Goal: Task Accomplishment & Management: Use online tool/utility

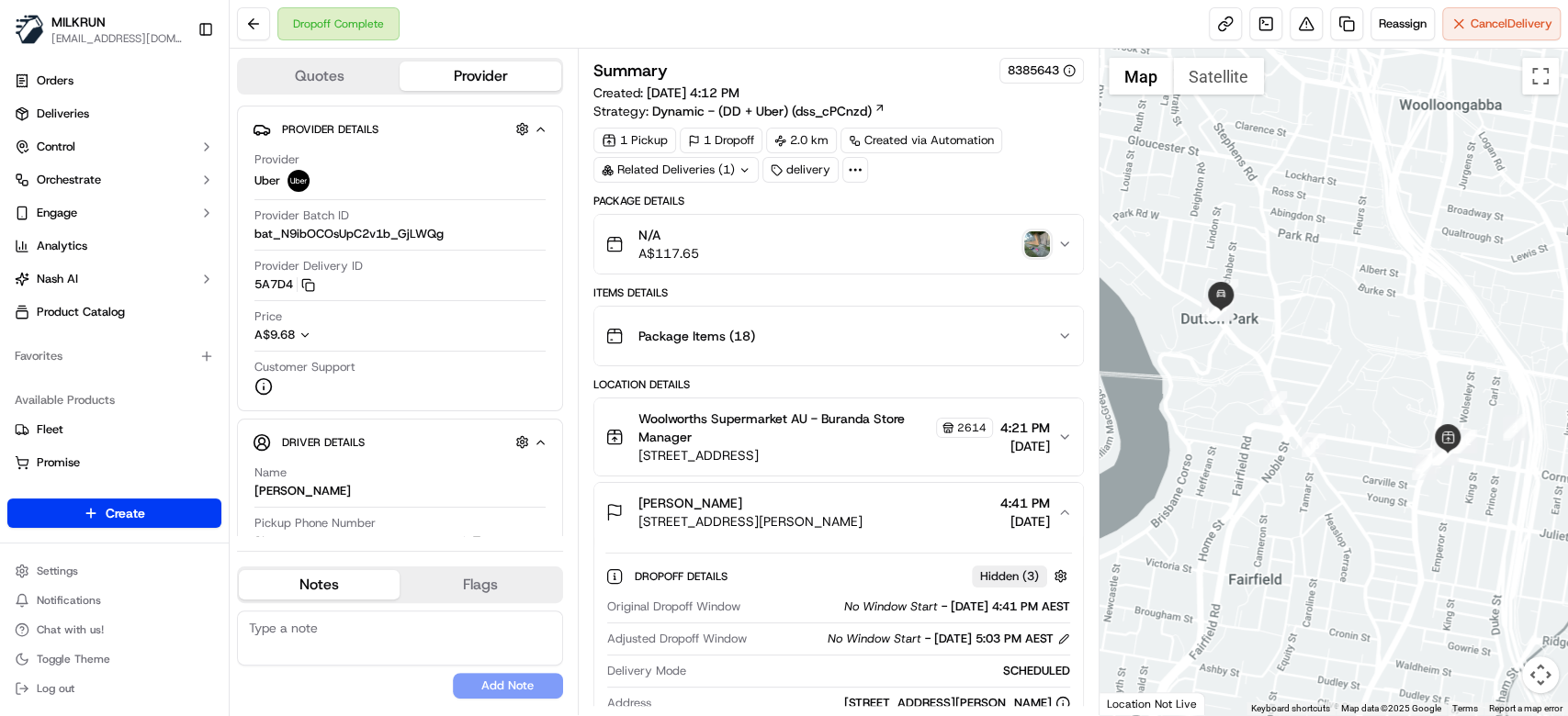
scroll to position [244, 0]
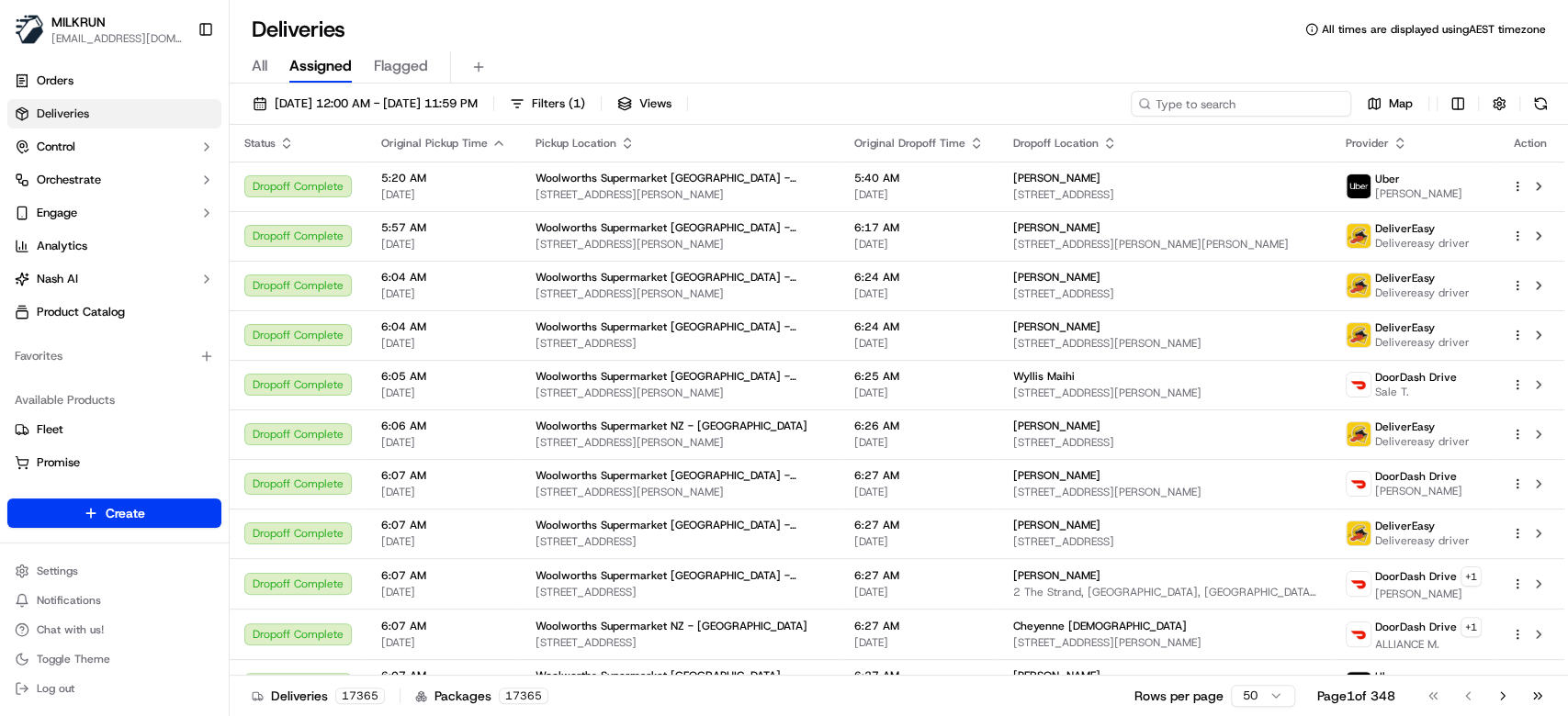
click at [1297, 103] on input at bounding box center [1241, 103] width 220 height 26
click at [244, 65] on div "All Assigned Flagged" at bounding box center [899, 68] width 1338 height 33
click at [264, 66] on span "All" at bounding box center [259, 66] width 15 height 22
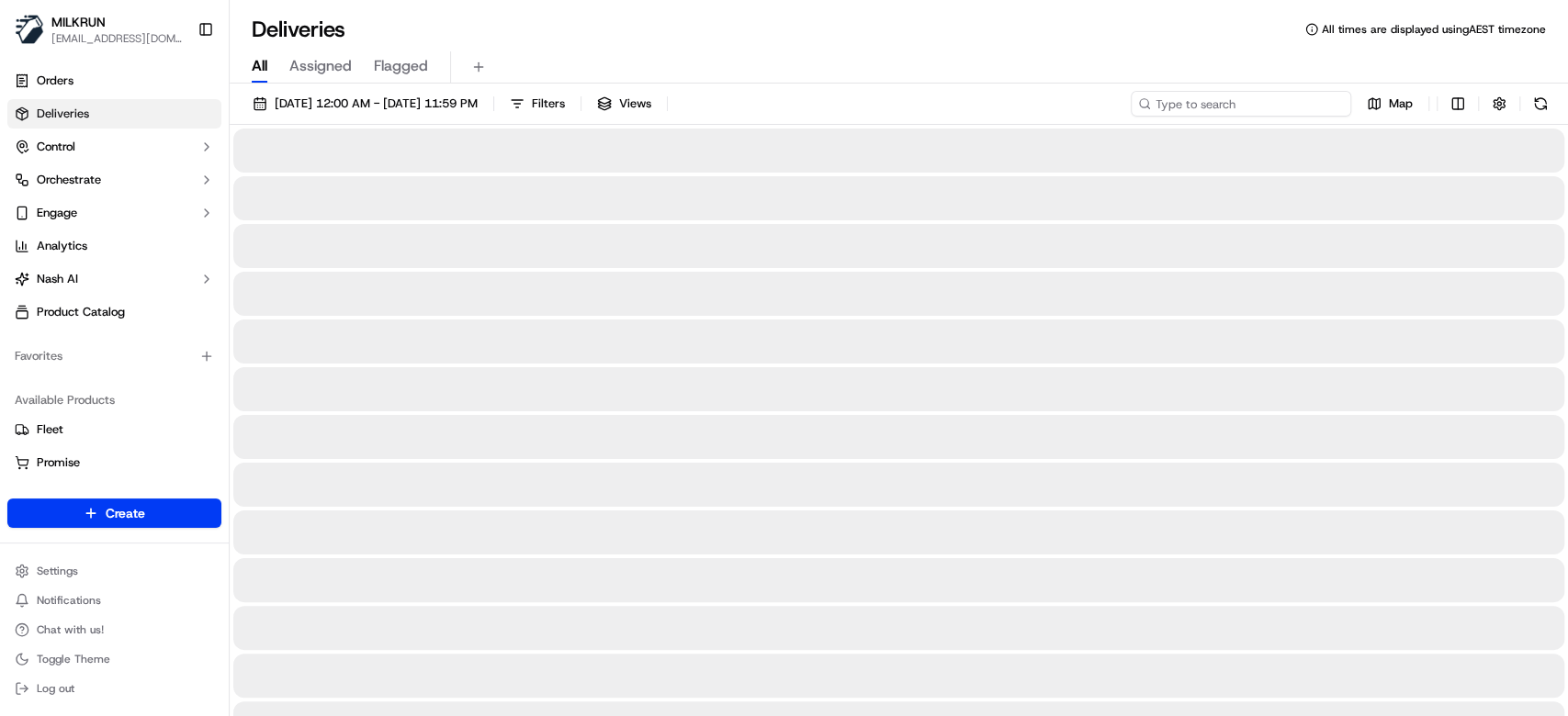
click at [1262, 99] on input at bounding box center [1241, 103] width 220 height 26
paste input "5c0627f9-456e-476d-842c-2ec200be30bc"
type input "5c0627f9-456e-476d-842c-2ec200be30bc"
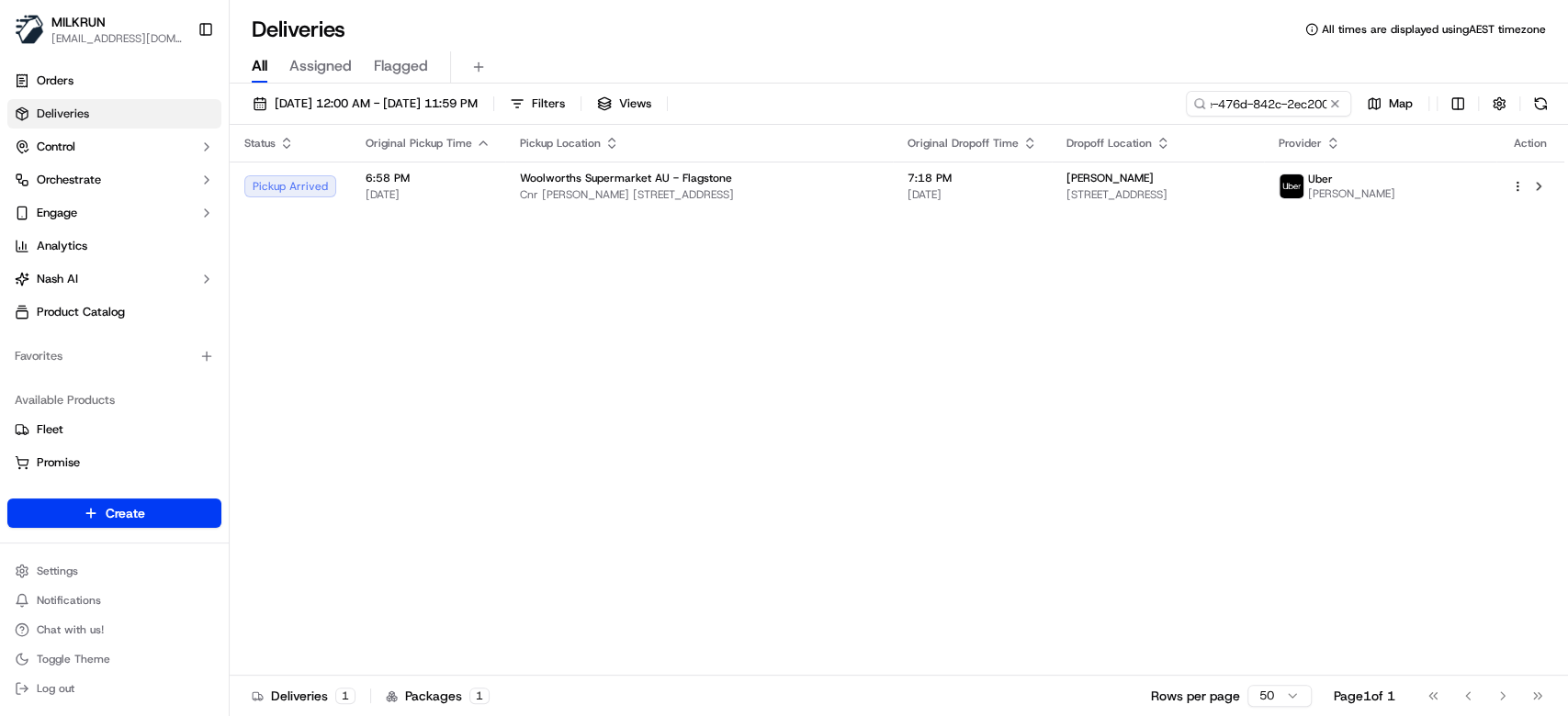
click at [961, 200] on span "[DATE]" at bounding box center [972, 194] width 129 height 14
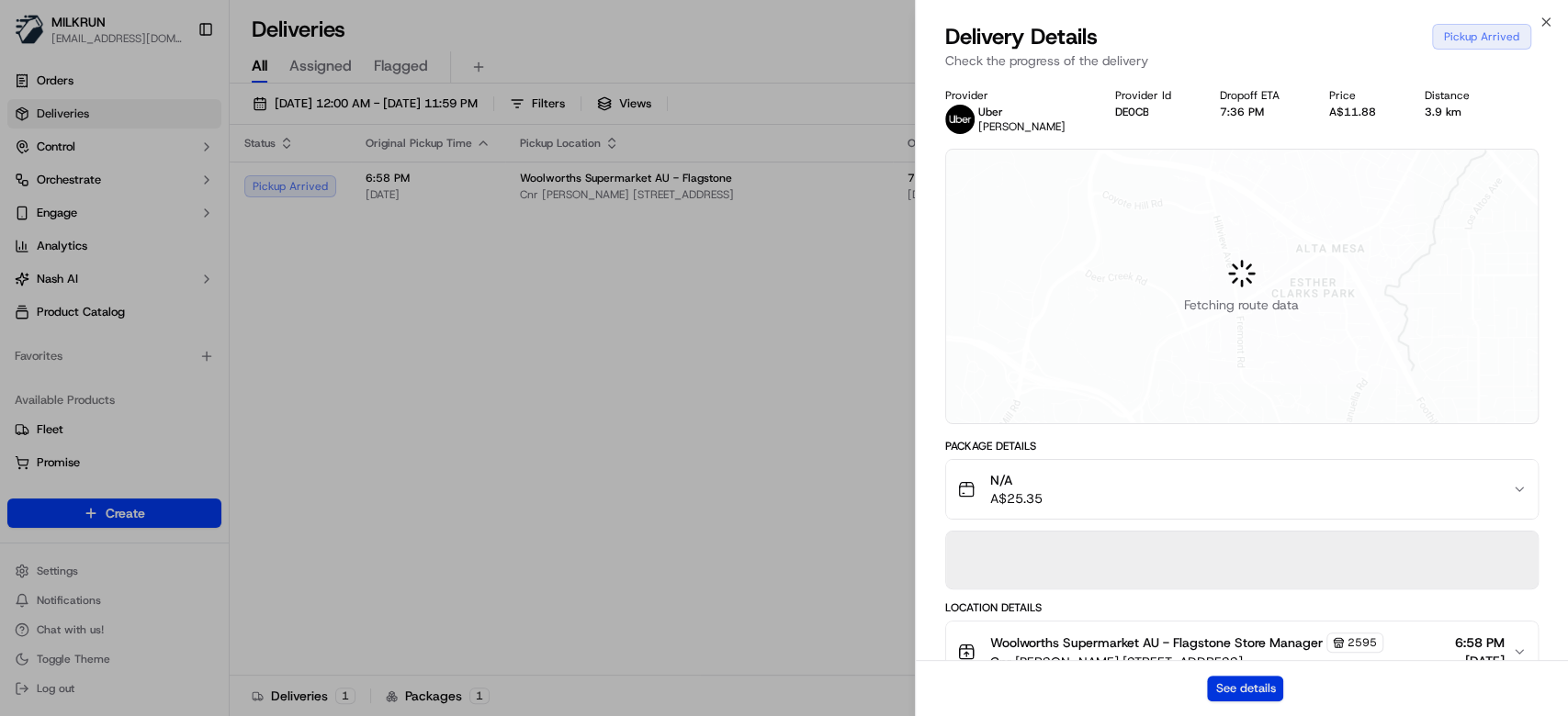
click at [1240, 682] on button "See details" at bounding box center [1245, 688] width 77 height 26
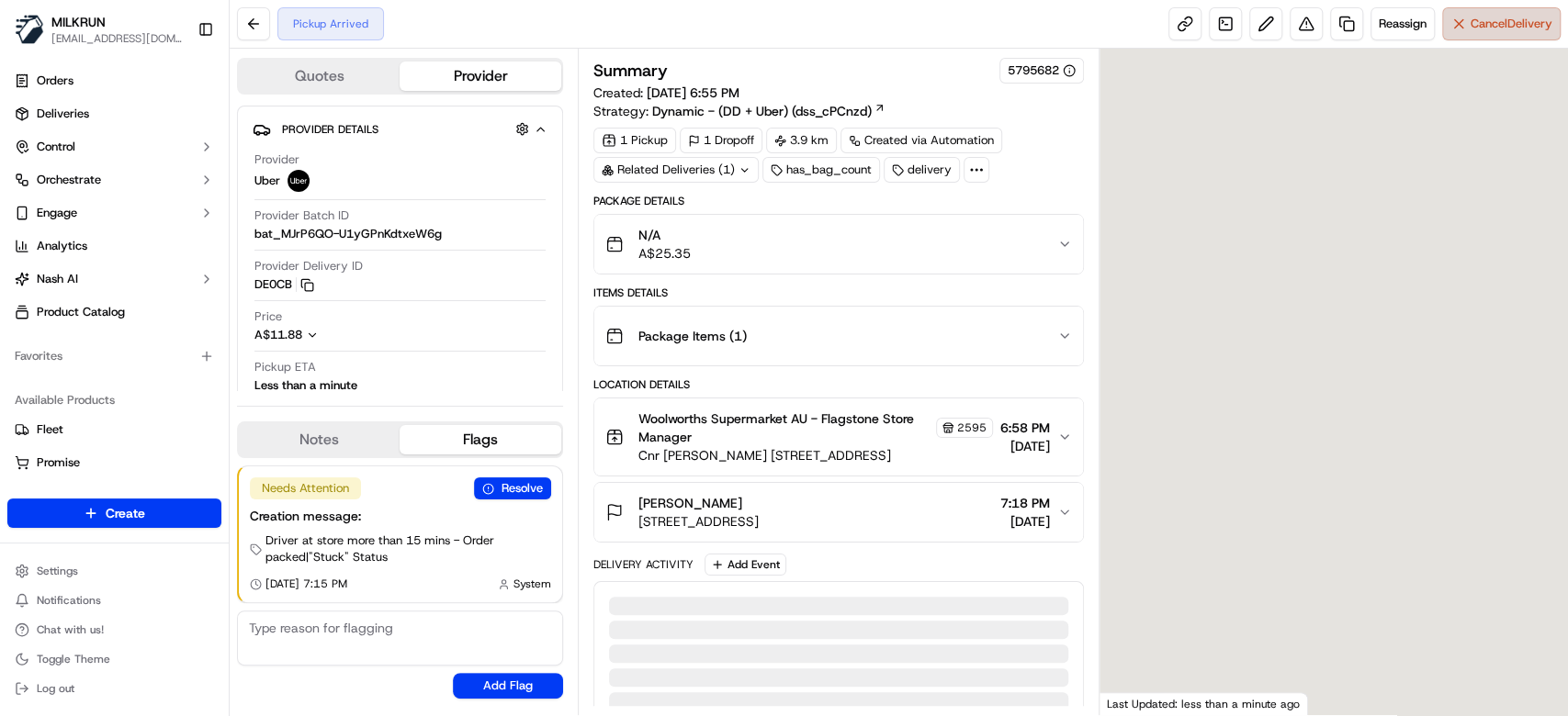
click at [1466, 34] on button "Cancel Delivery" at bounding box center [1502, 24] width 119 height 34
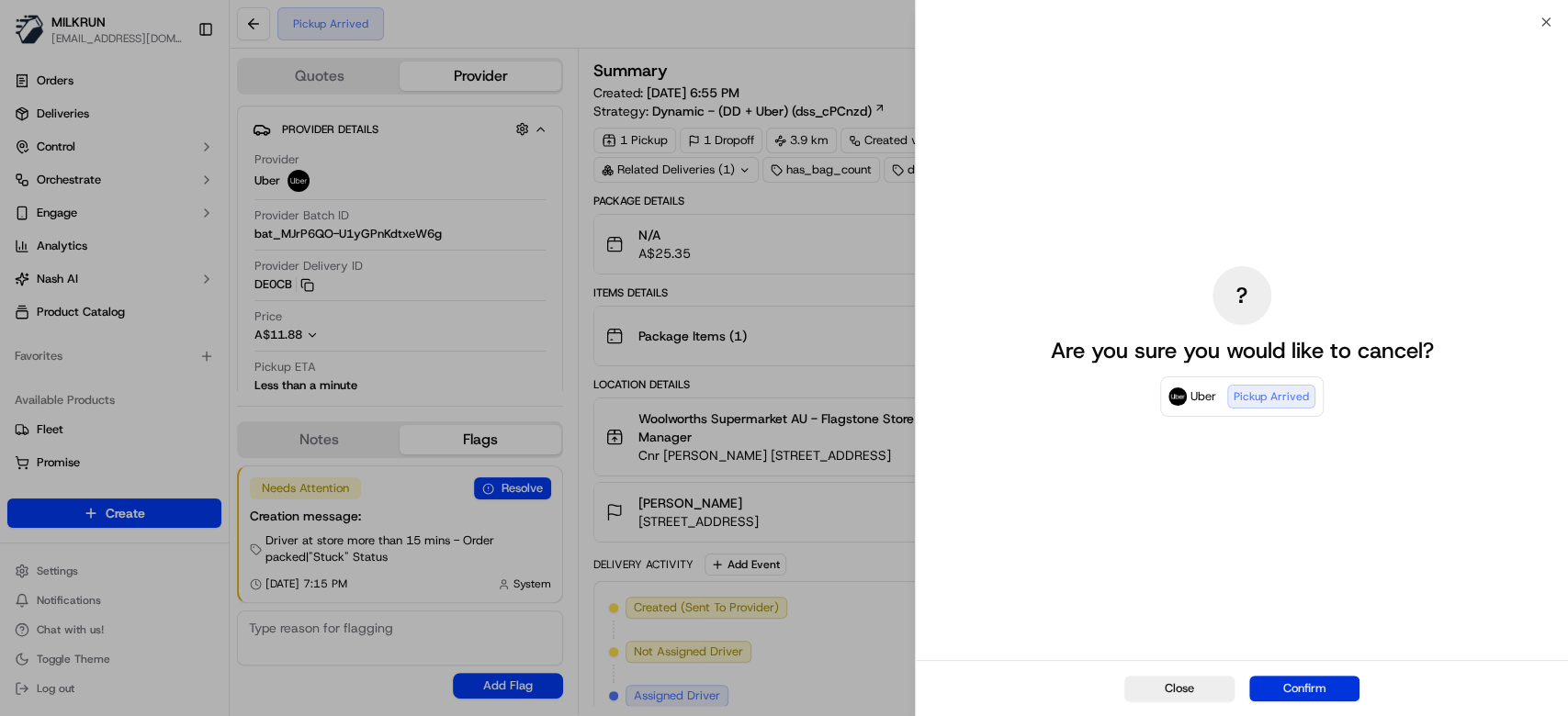
click at [1333, 685] on button "Confirm" at bounding box center [1304, 688] width 110 height 26
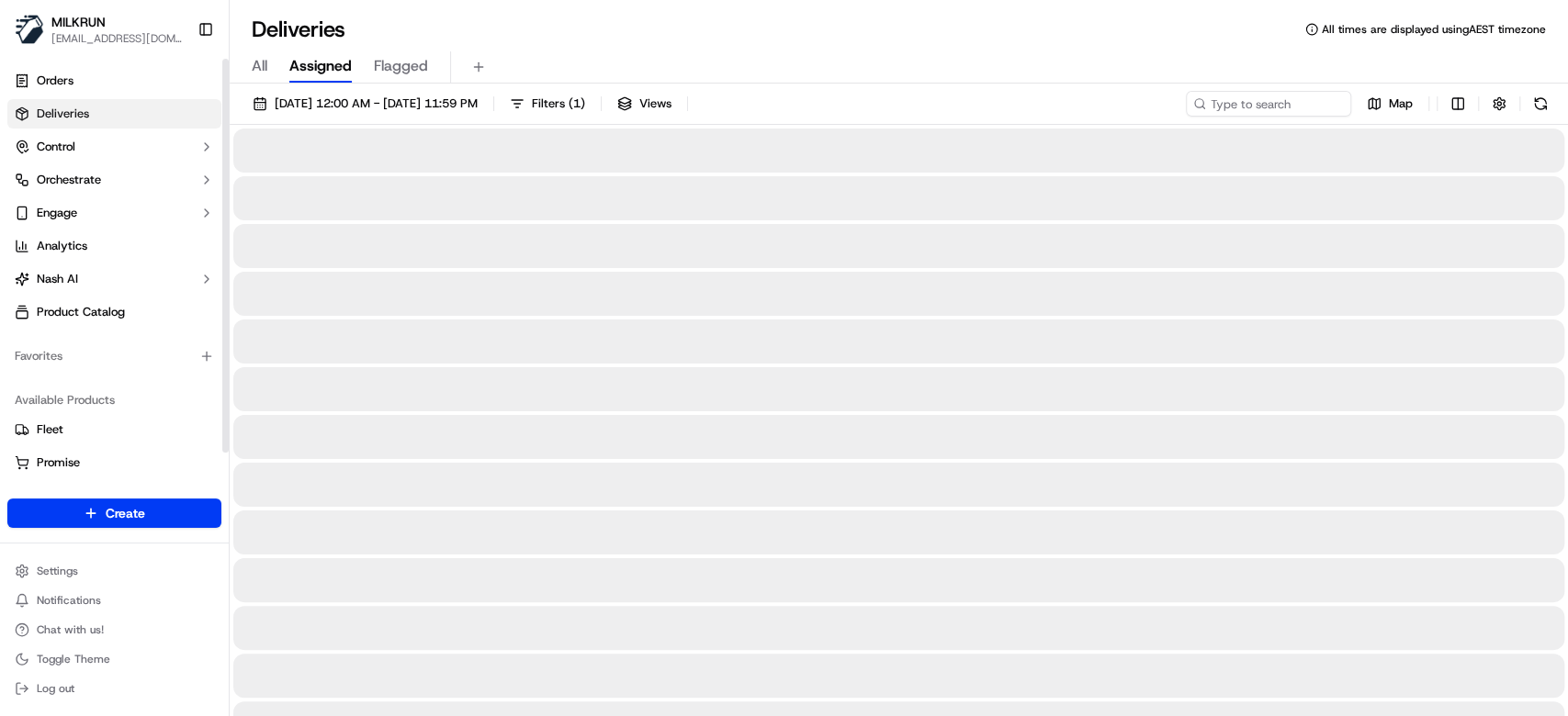
click at [254, 65] on span "All" at bounding box center [259, 66] width 15 height 22
click at [1258, 106] on input at bounding box center [1241, 103] width 220 height 26
paste input "058dfc57-61fe-470e-970e-385fdaa06944"
type input "058dfc57-61fe-470e-970e-385fdaa06944"
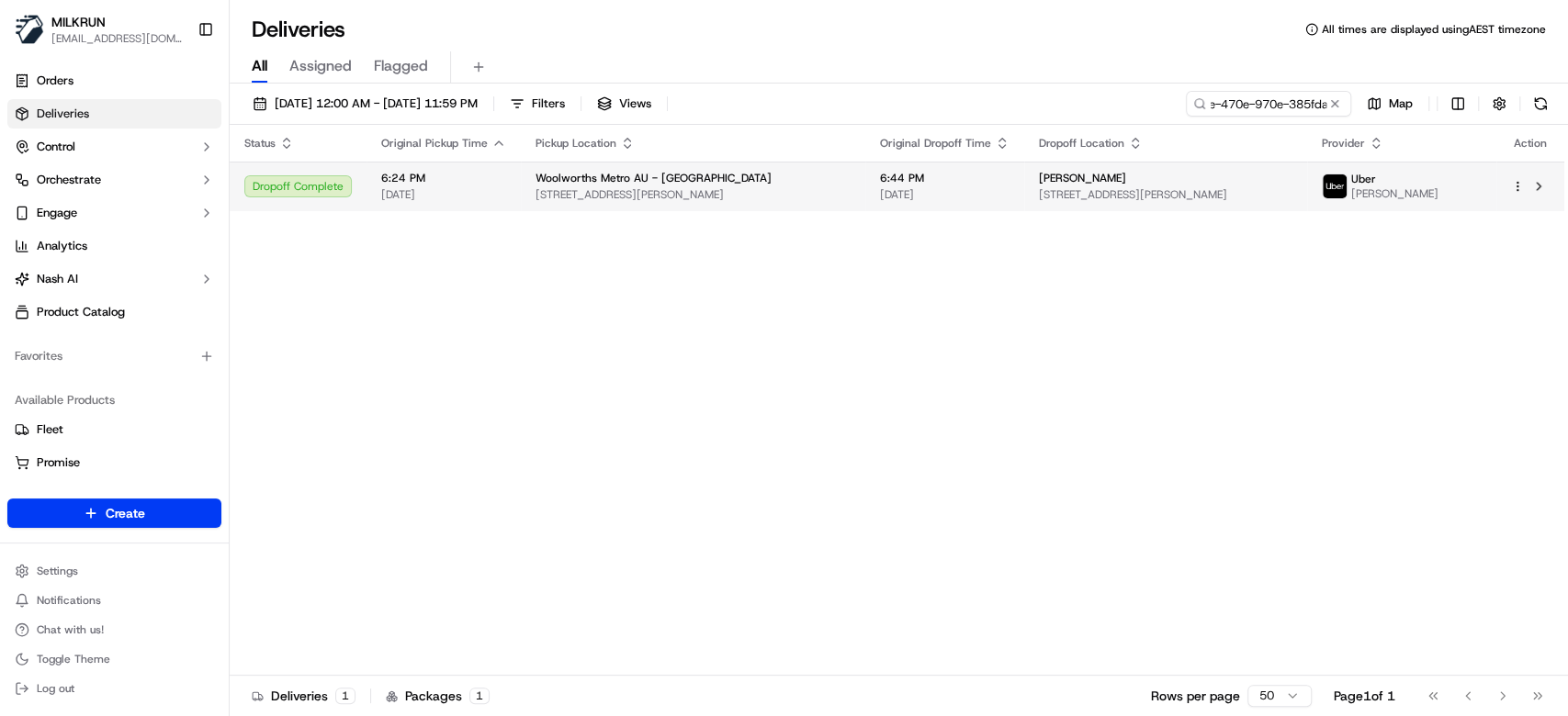
click at [902, 199] on span "[DATE]" at bounding box center [944, 194] width 129 height 14
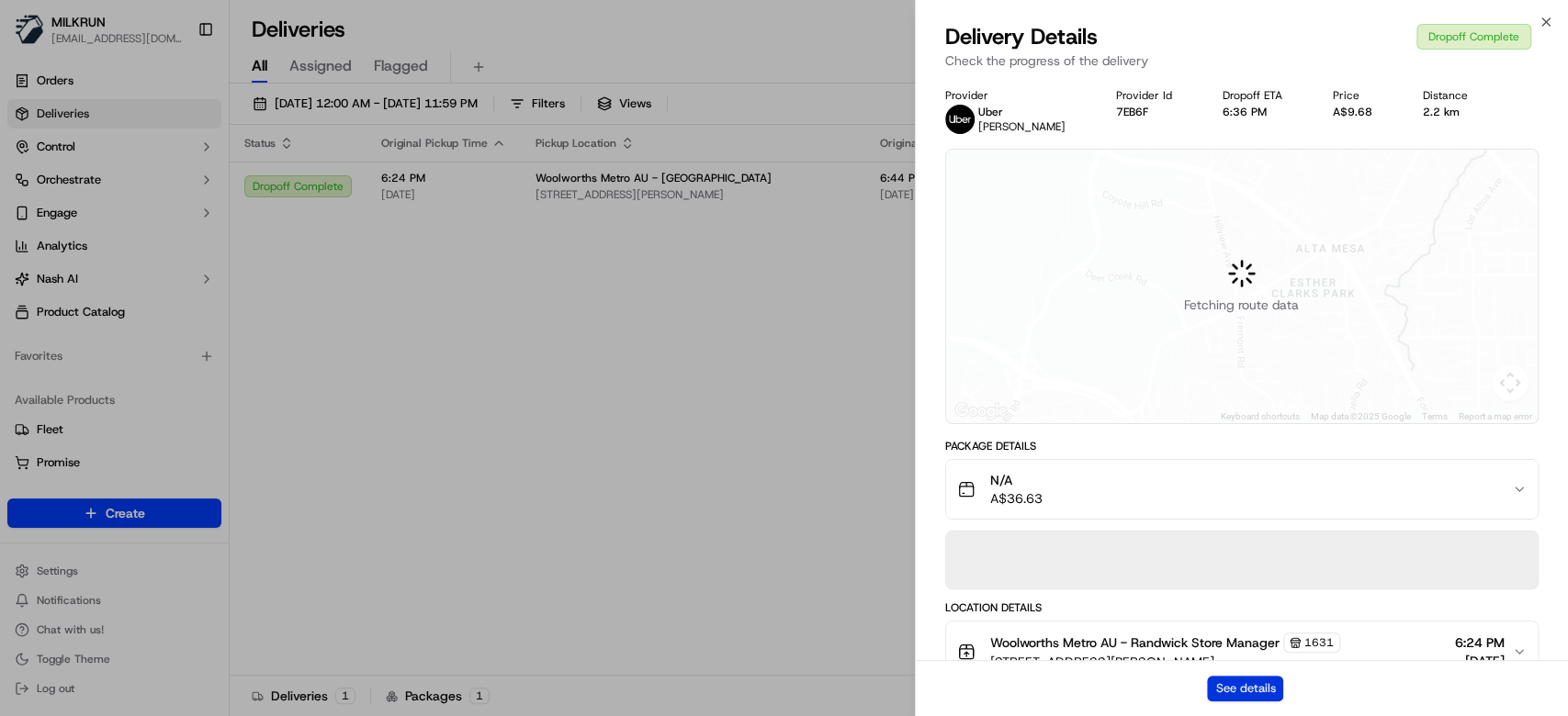
click at [1238, 690] on button "See details" at bounding box center [1245, 688] width 77 height 26
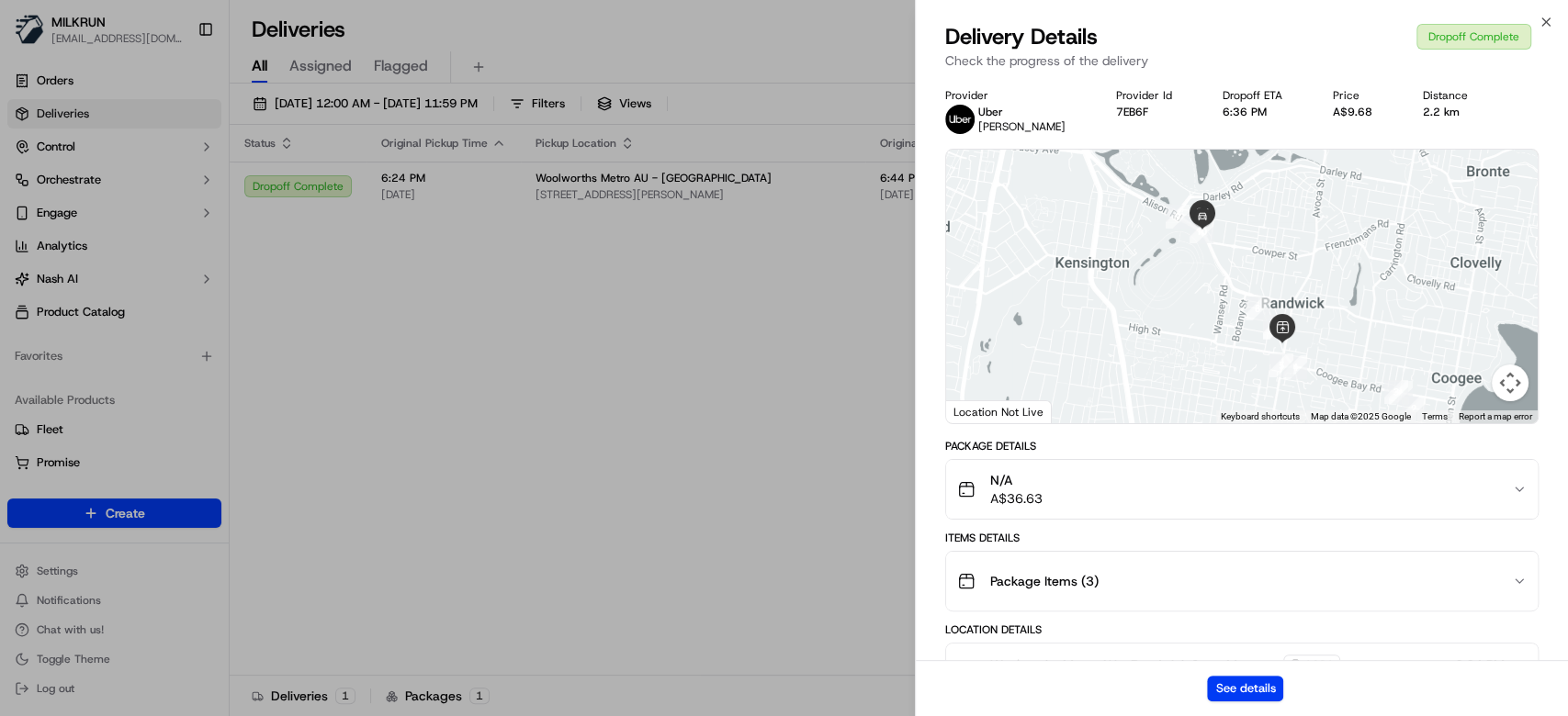
drag, startPoint x: 761, startPoint y: 474, endPoint x: 772, endPoint y: 374, distance: 100.6
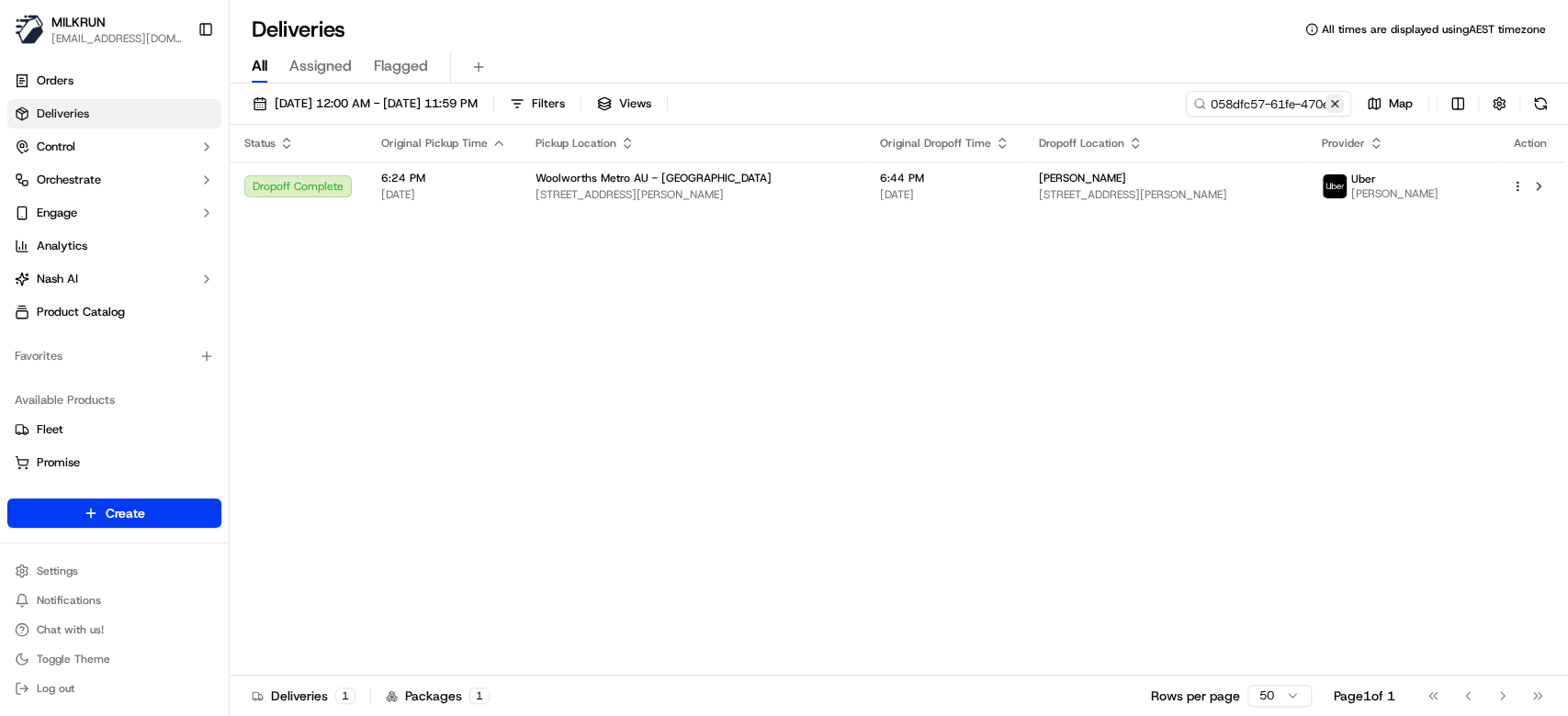
click at [1338, 101] on button at bounding box center [1334, 103] width 18 height 18
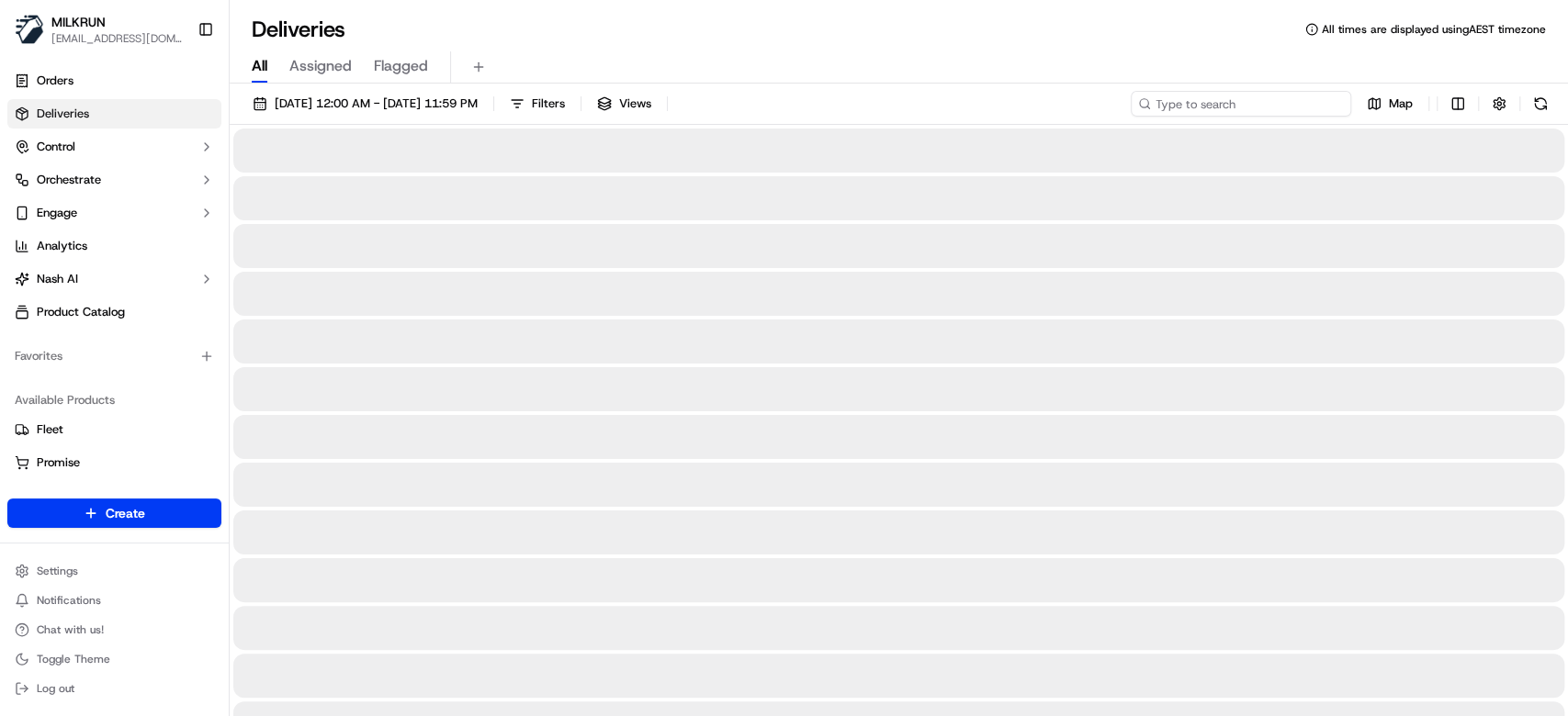
click at [1271, 102] on input at bounding box center [1241, 103] width 220 height 26
paste input "98230541-a32c-41f9-8e94-13393cafd54e"
type input "98230541-a32c-41f9-8e94-13393cafd54e"
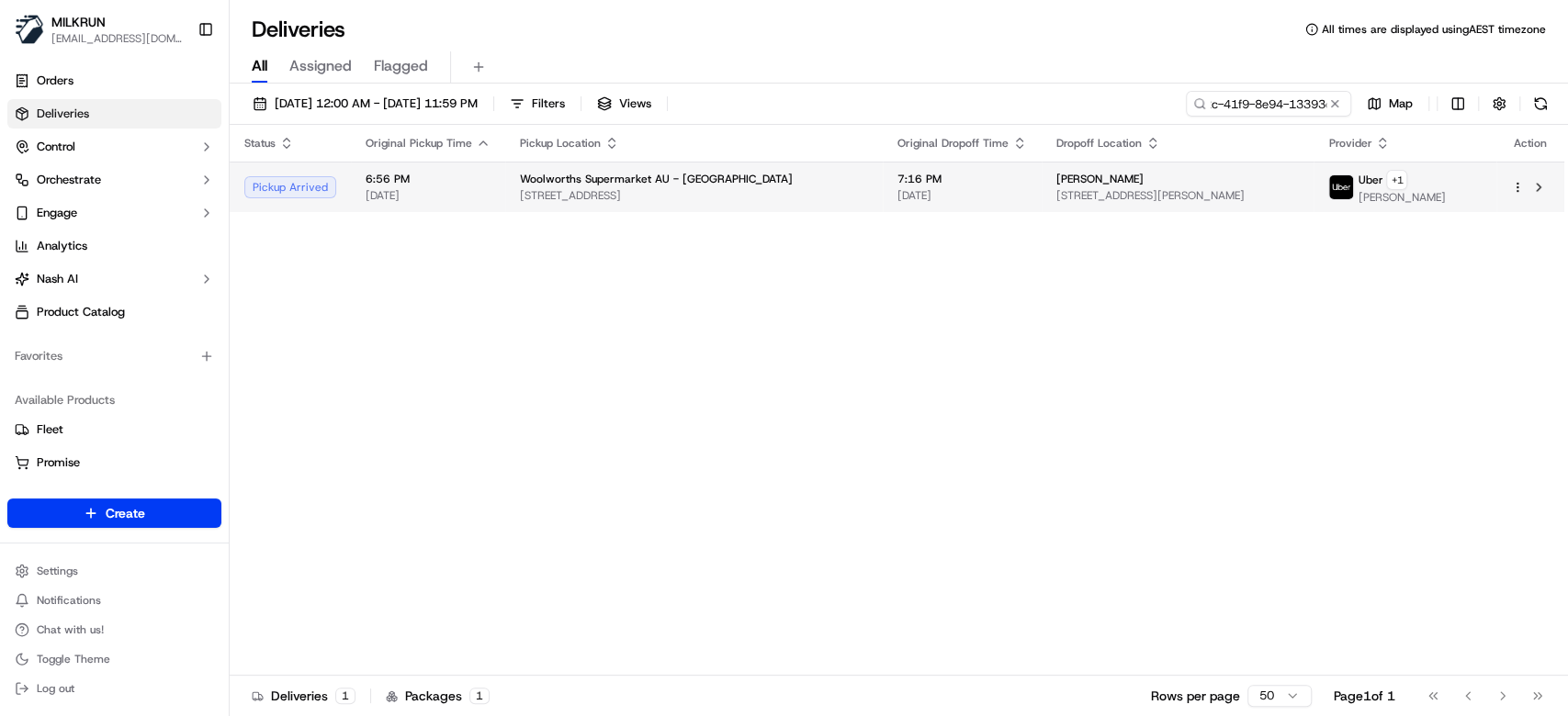
click at [897, 194] on span "[DATE]" at bounding box center [961, 195] width 129 height 14
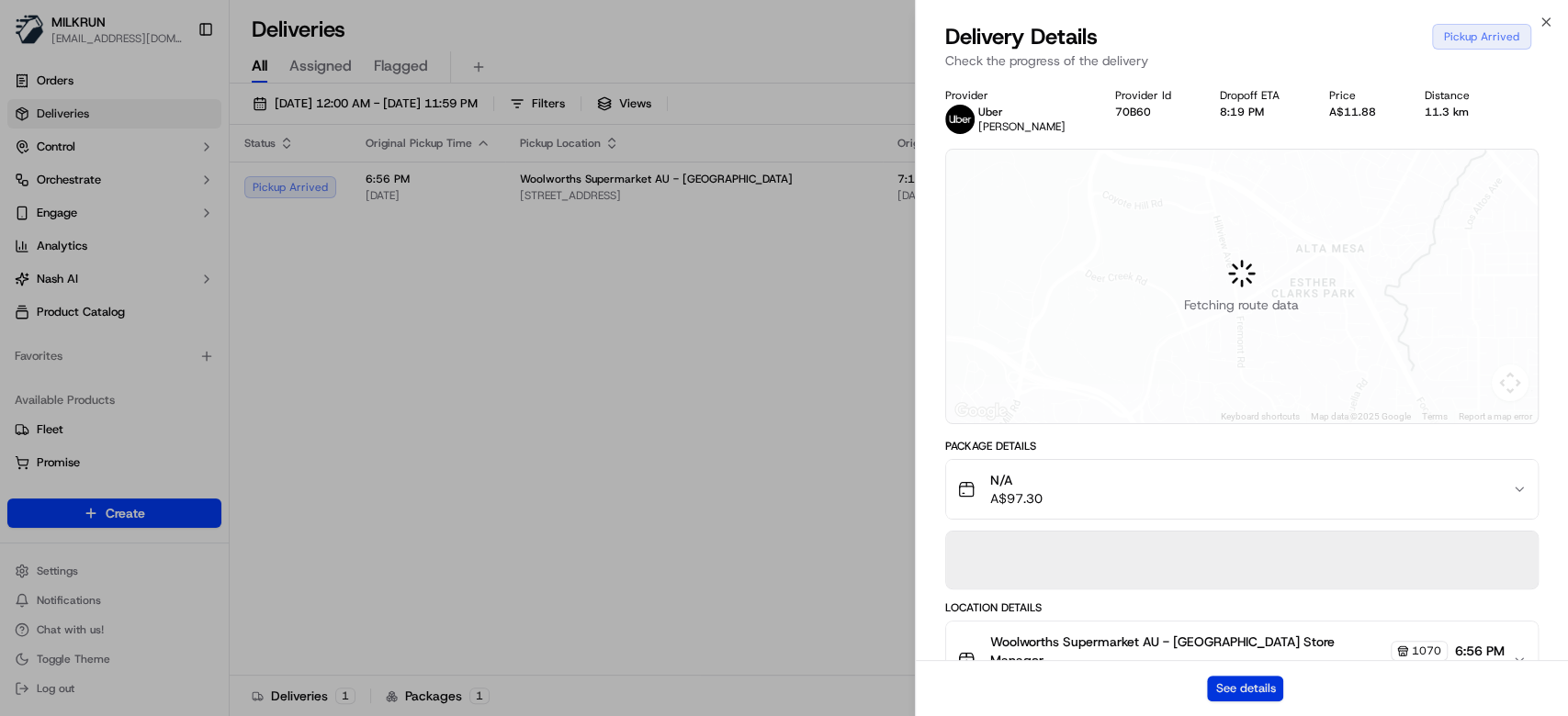
click at [1248, 692] on button "See details" at bounding box center [1245, 688] width 77 height 26
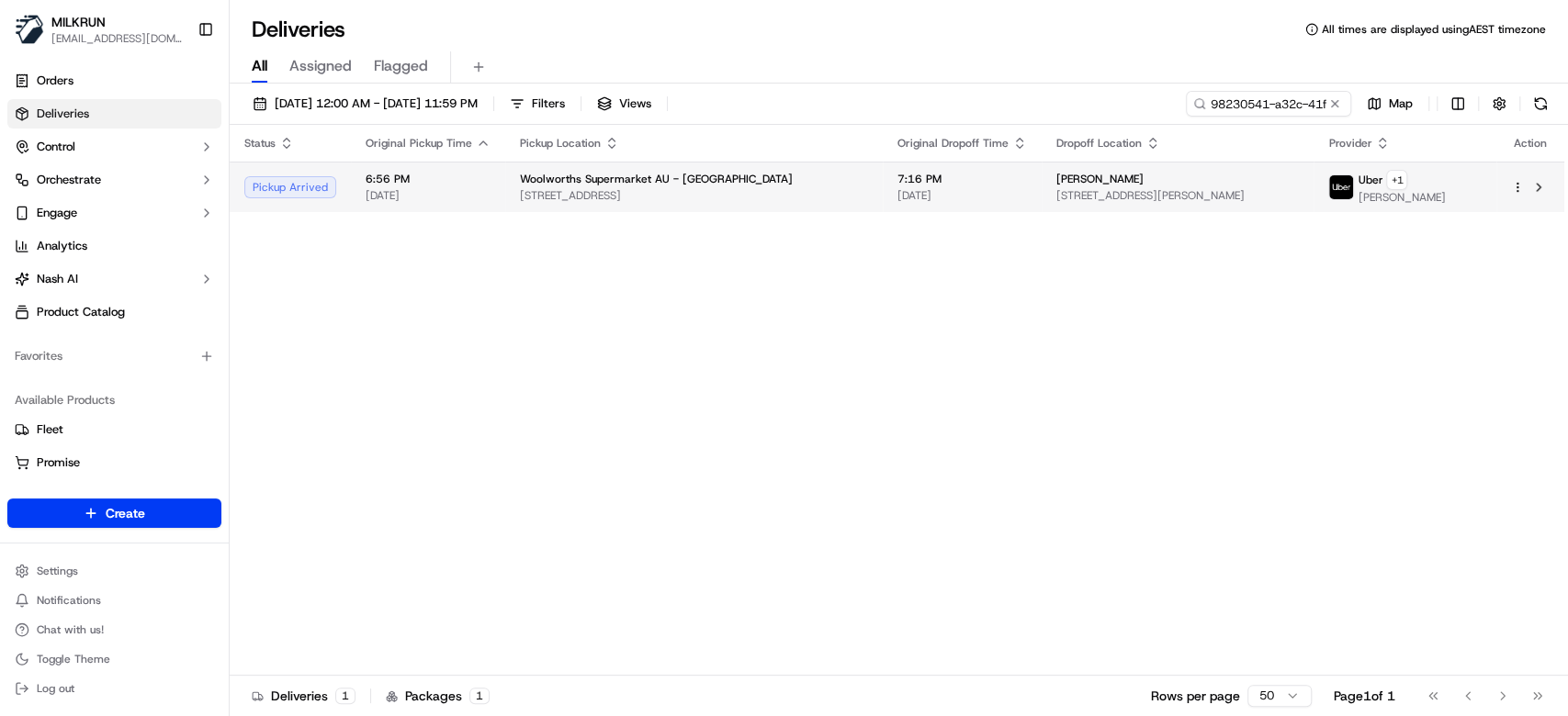
drag, startPoint x: 1124, startPoint y: 180, endPoint x: 1026, endPoint y: 180, distance: 98.0
click at [1042, 180] on td "lisita Akaveka 8 Fulton Ave, Wentworthville, NSW 2145, AU" at bounding box center [1177, 187] width 272 height 51
copy span "[PERSON_NAME]"
click at [1336, 104] on button at bounding box center [1334, 103] width 18 height 18
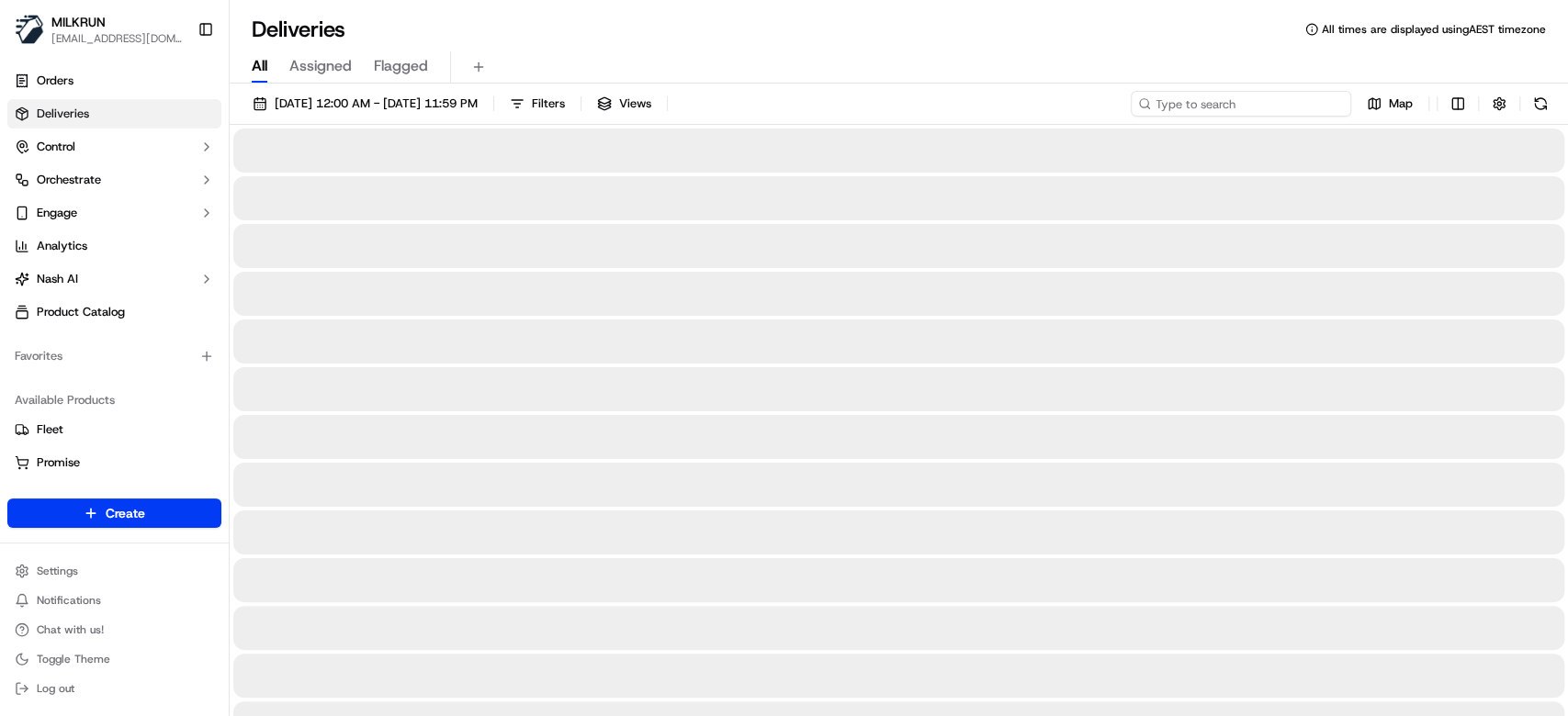
click at [1246, 102] on input at bounding box center [1241, 103] width 220 height 26
paste input "[PERSON_NAME]"
type input "[PERSON_NAME]"
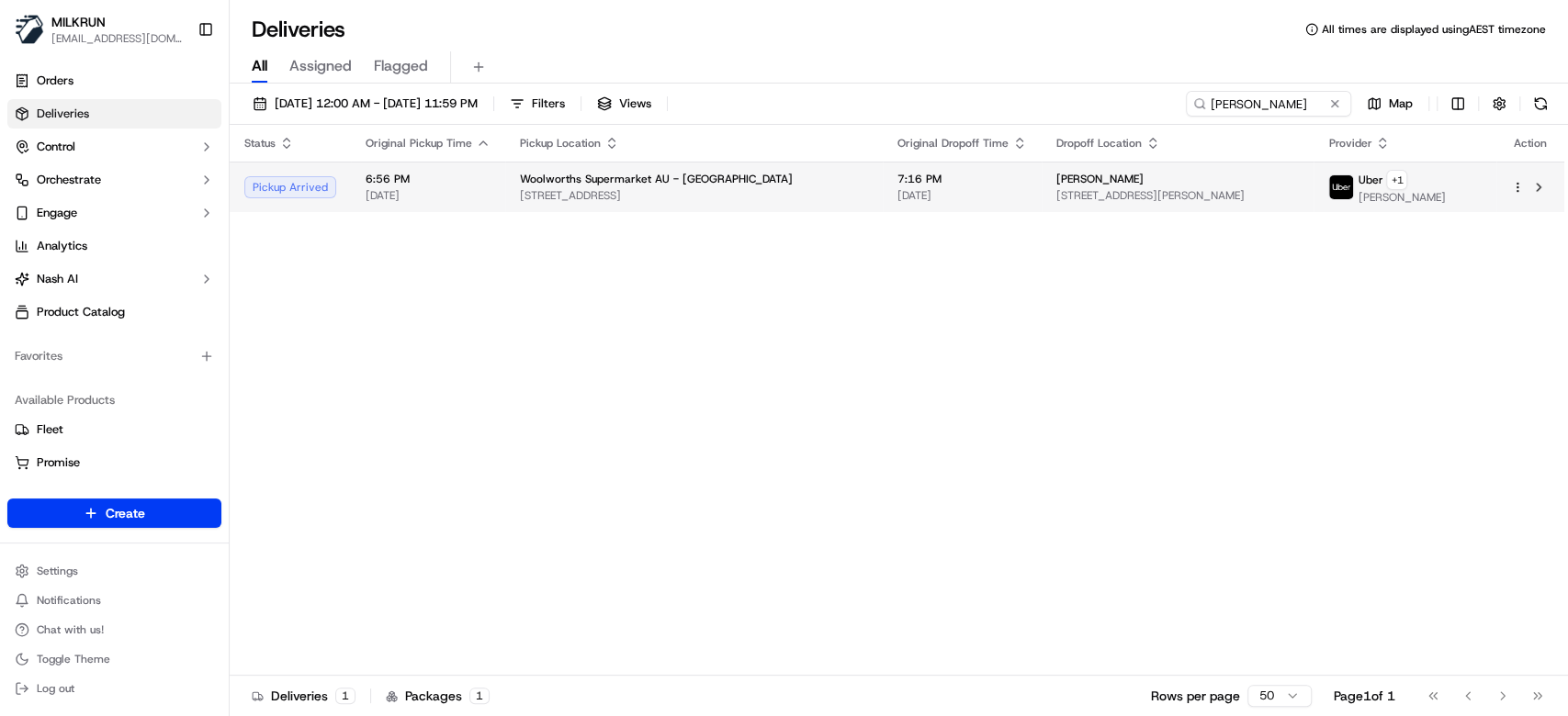
click at [1182, 202] on span "8 Fulton Ave, Wentworthville, NSW 2145, AU" at bounding box center [1176, 195] width 242 height 14
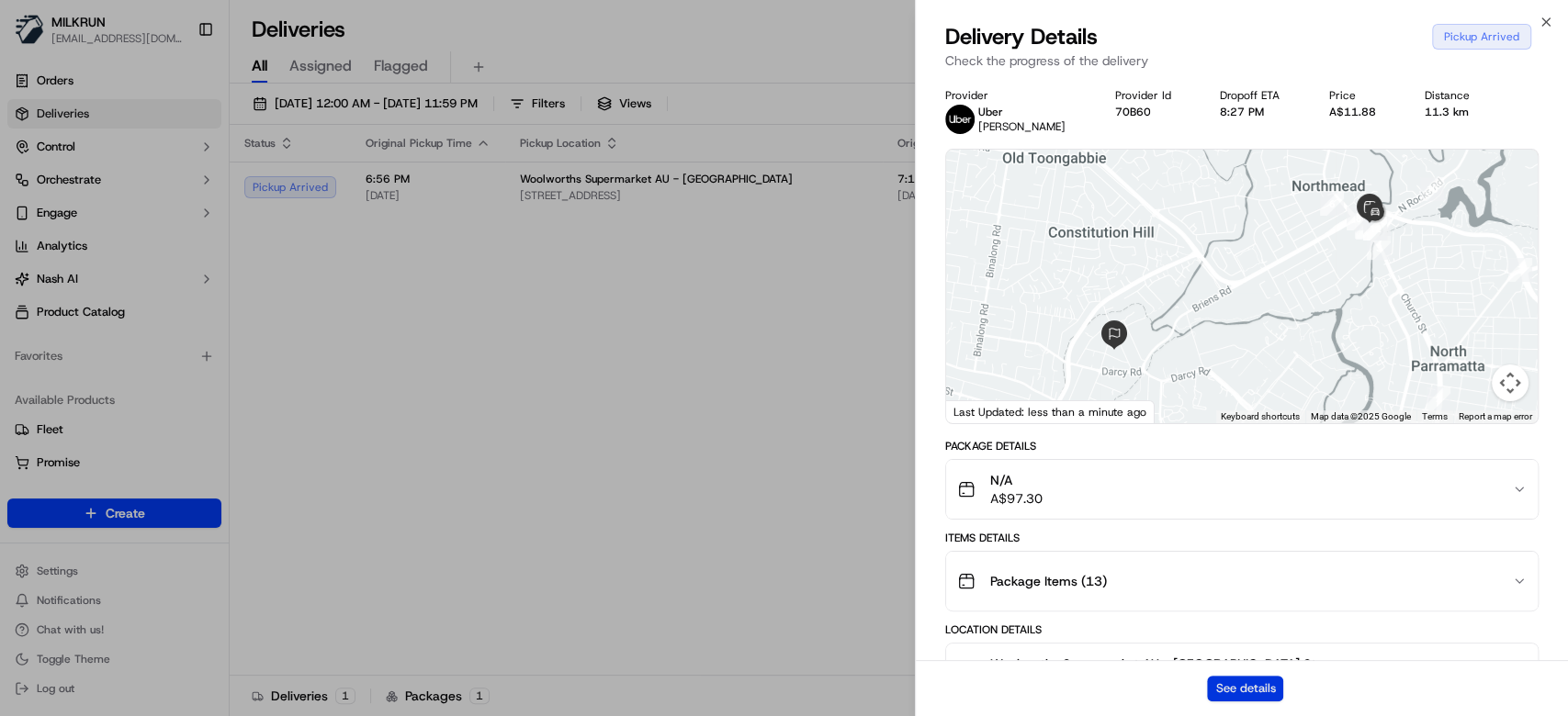
click at [1236, 701] on button "See details" at bounding box center [1245, 688] width 77 height 26
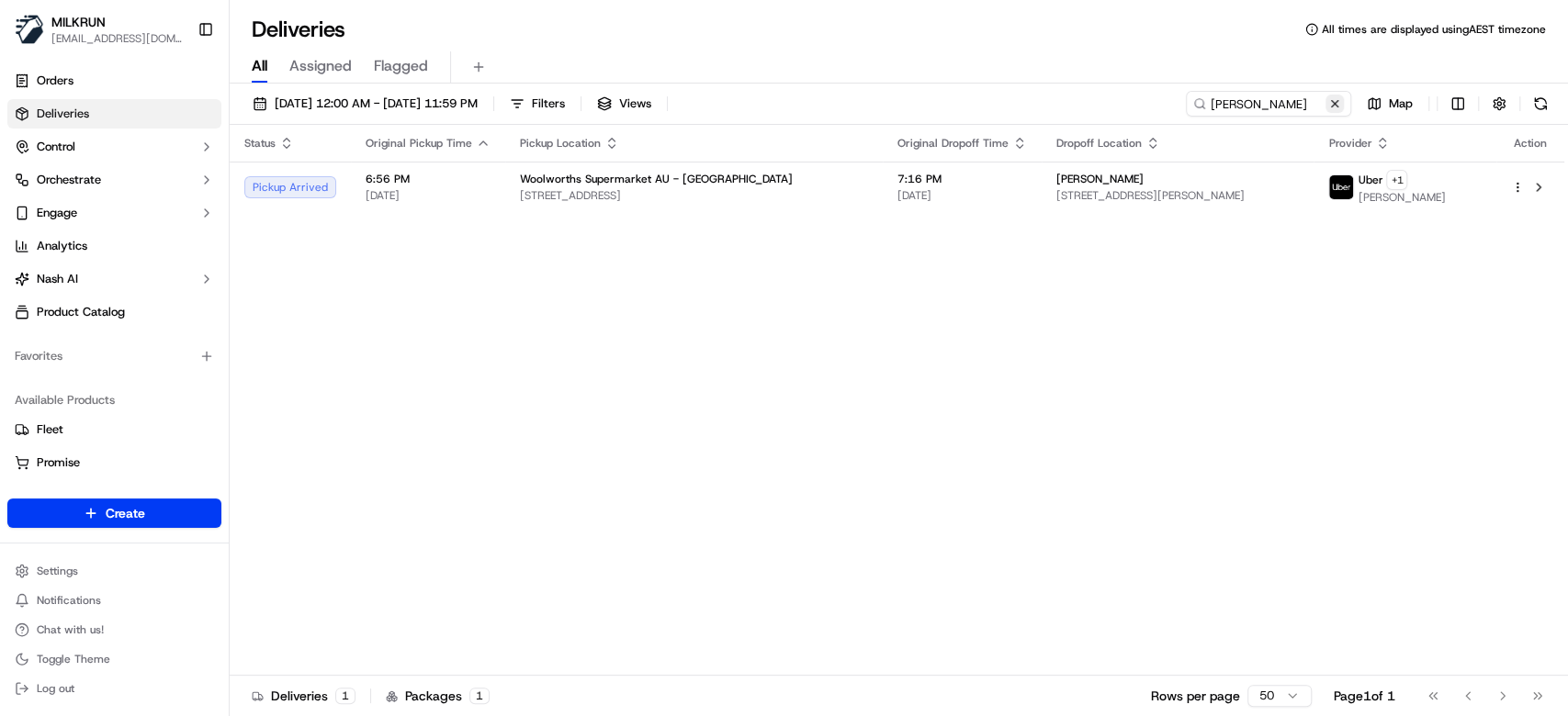
click at [1342, 101] on button at bounding box center [1334, 103] width 18 height 18
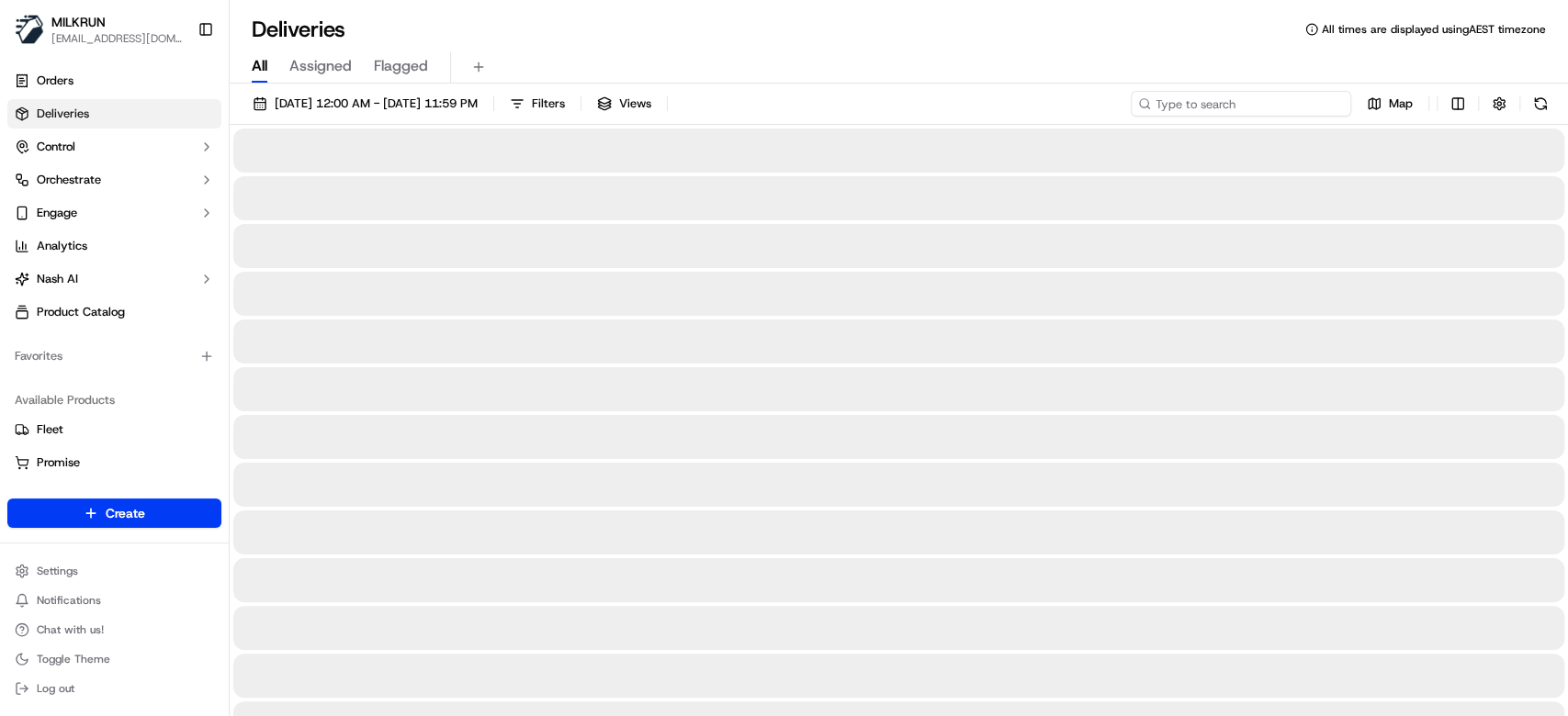
click at [1286, 107] on input at bounding box center [1241, 103] width 220 height 26
paste input "e4e8ae16-57c3-44f3-882f-55b80aacb183"
type input "e4e8ae16-57c3-44f3-882f-55b80aacb183"
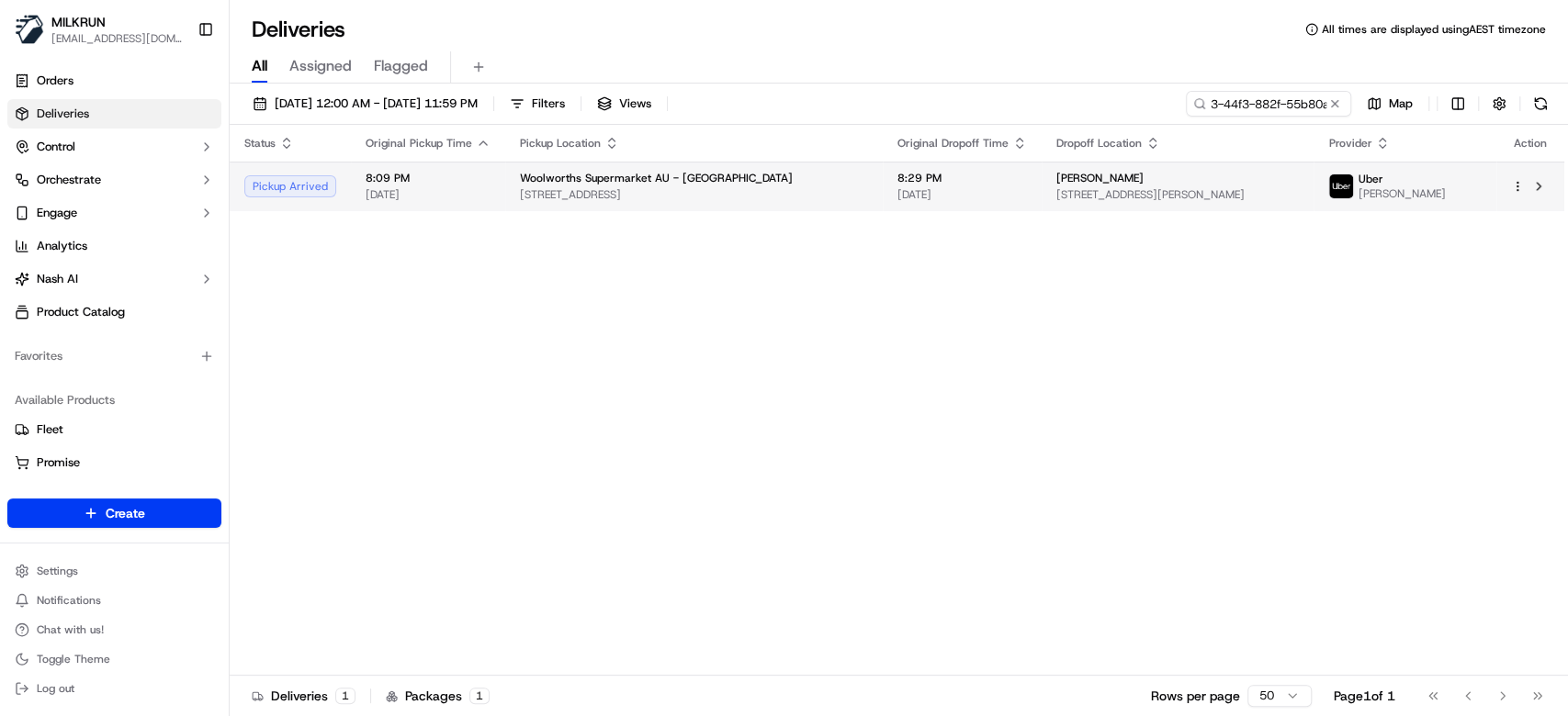
click at [897, 175] on span "8:29 PM" at bounding box center [961, 177] width 129 height 14
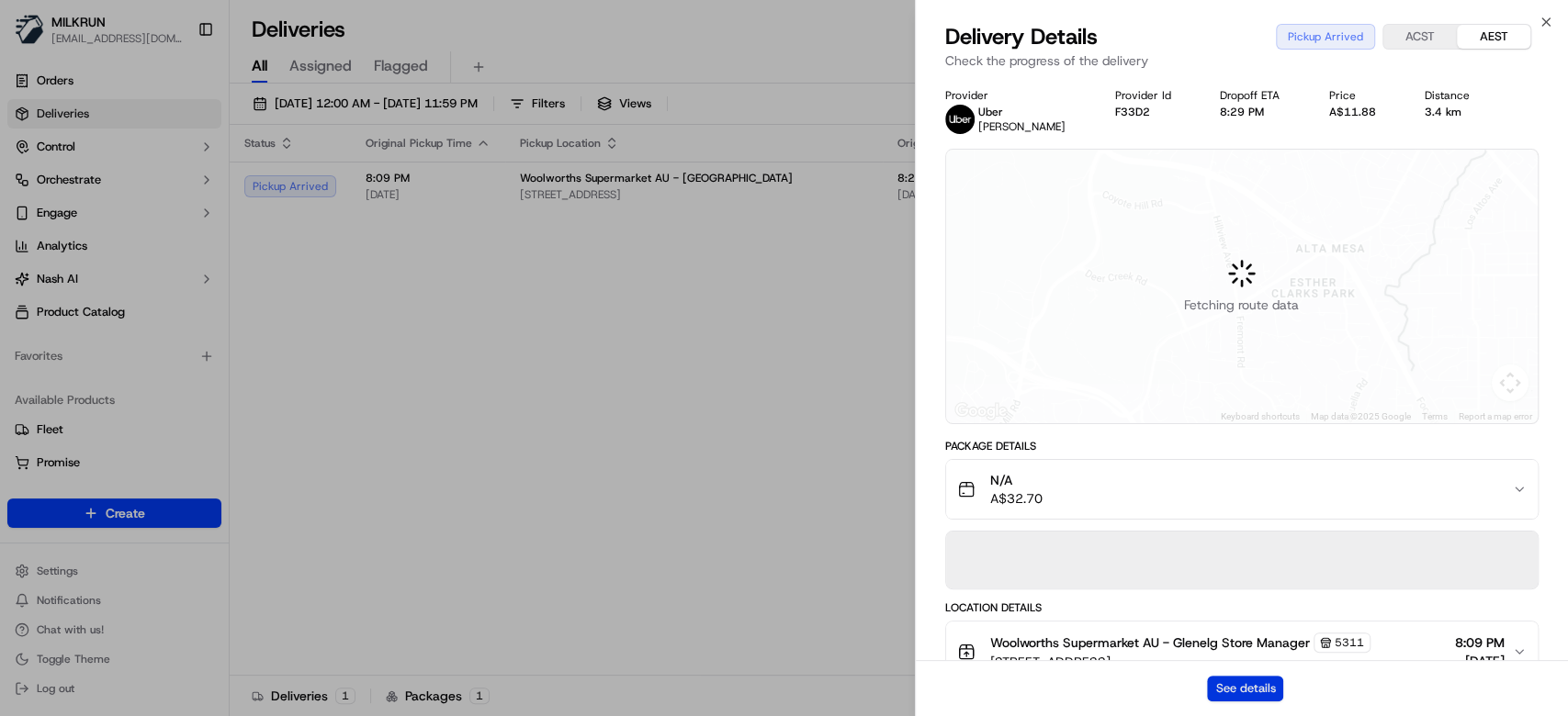
click at [1249, 692] on button "See details" at bounding box center [1245, 688] width 77 height 26
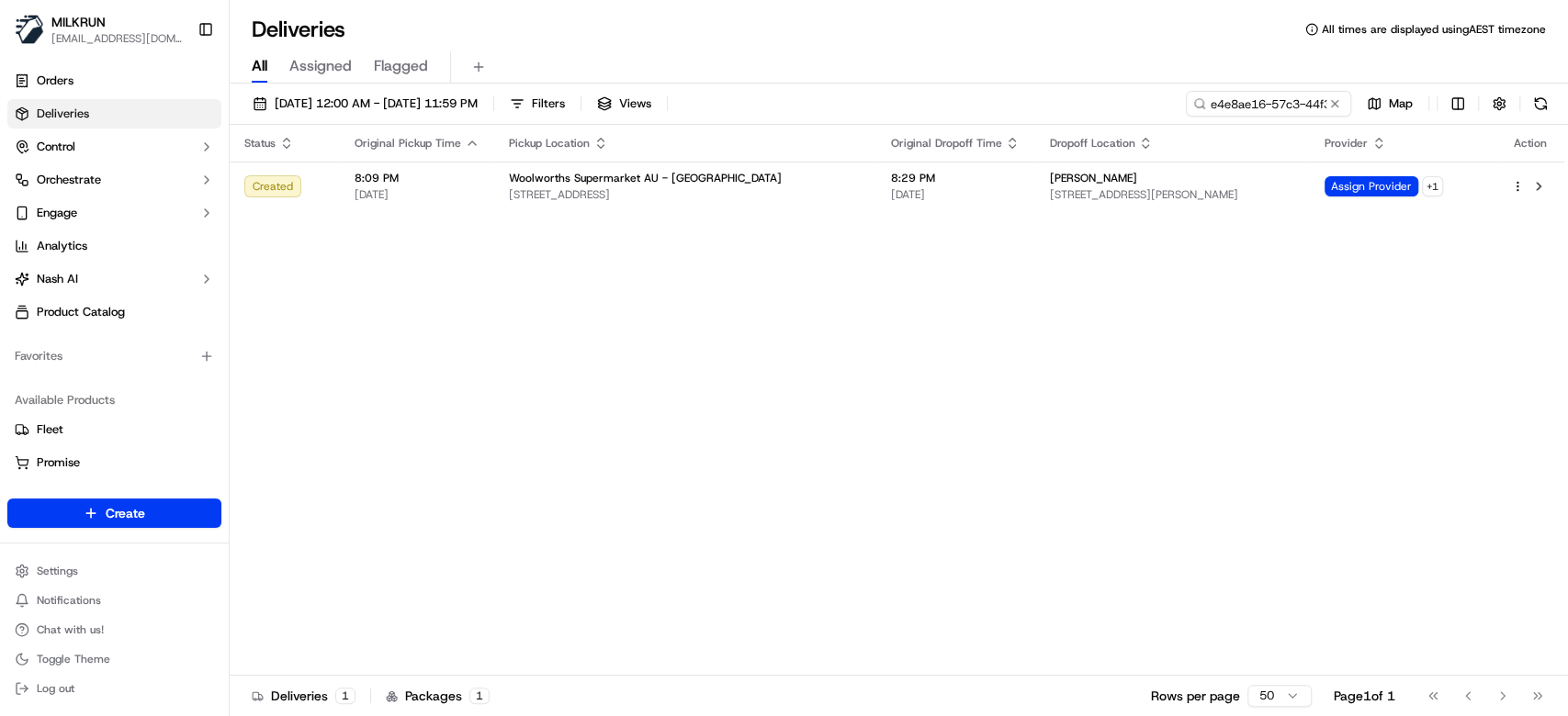
drag, startPoint x: 514, startPoint y: 503, endPoint x: 635, endPoint y: 56, distance: 463.1
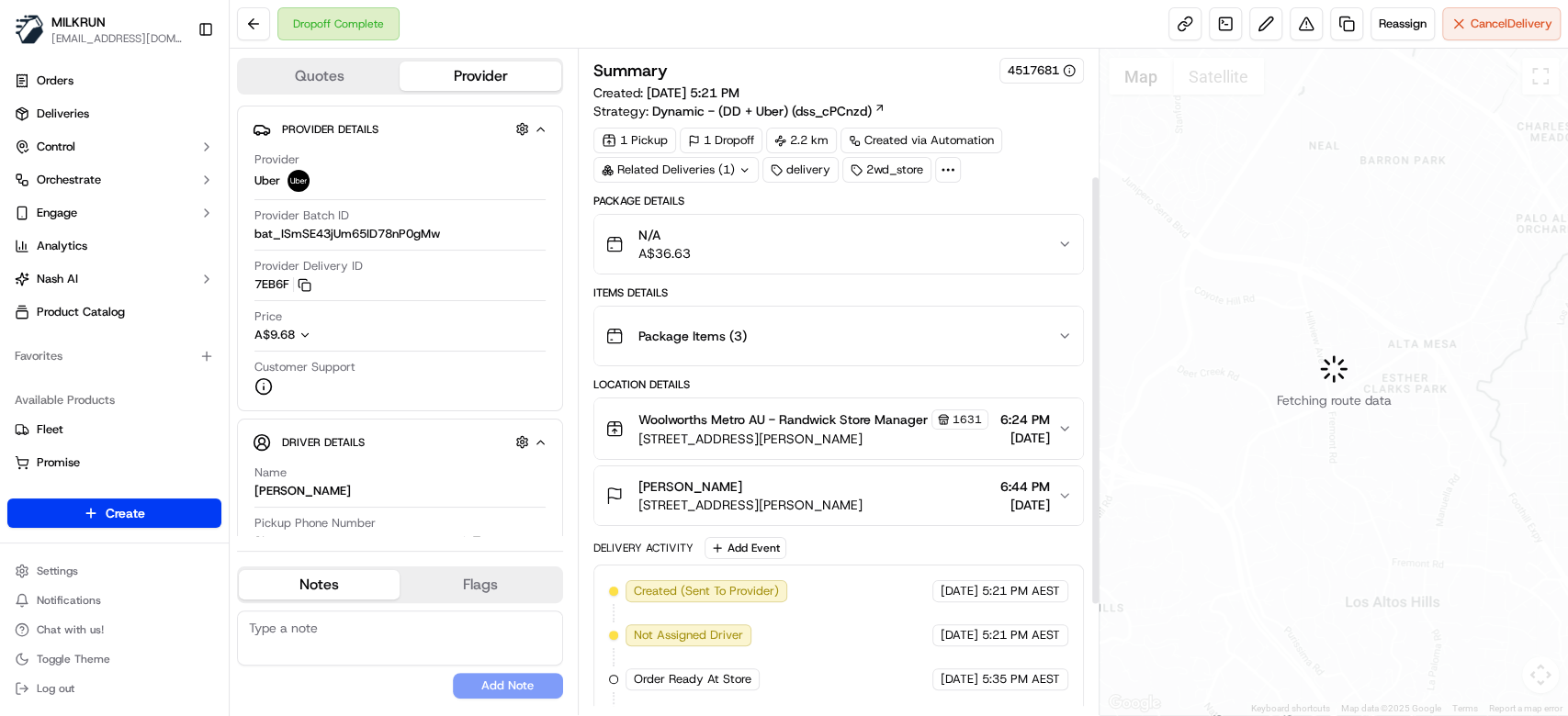
scroll to position [365, 0]
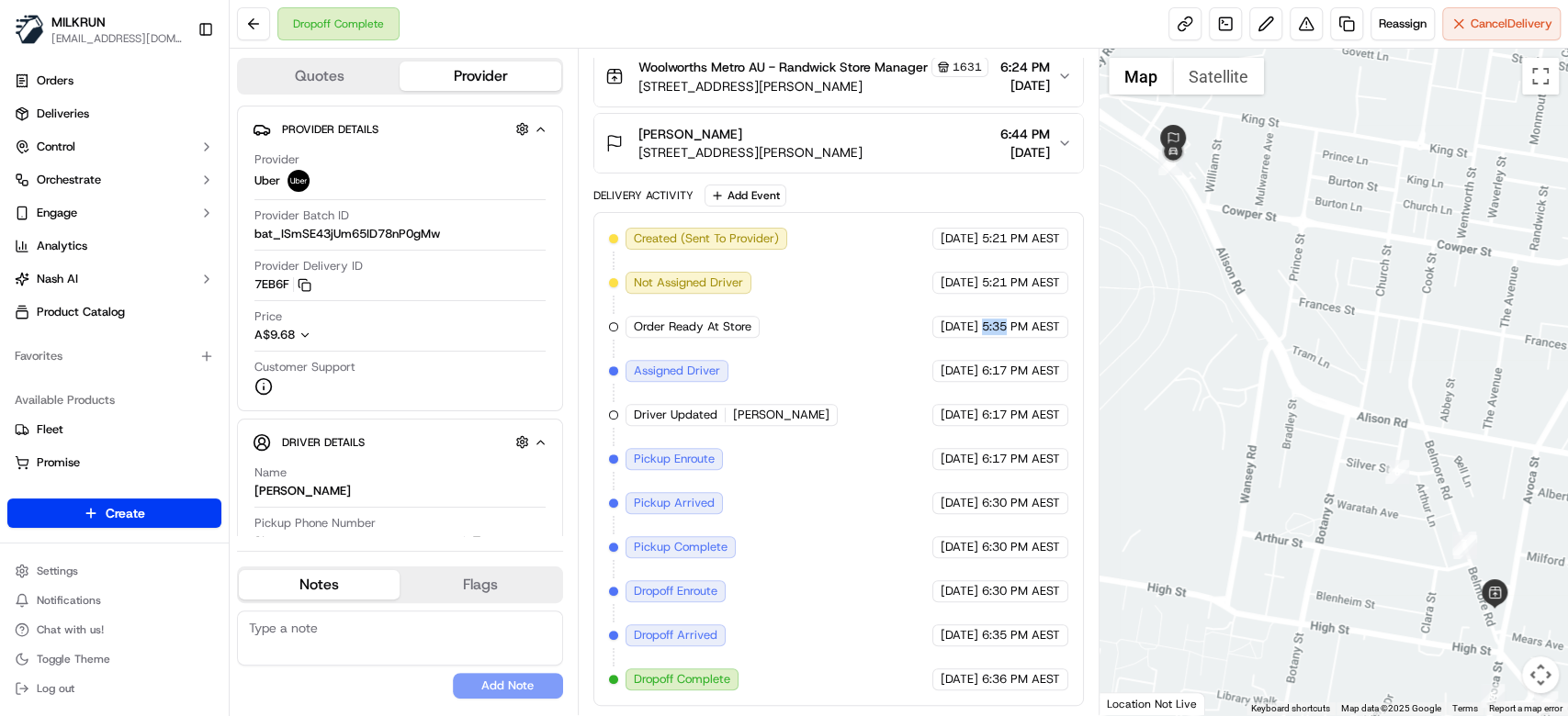
drag, startPoint x: 984, startPoint y: 329, endPoint x: 1007, endPoint y: 330, distance: 23.0
click at [1007, 330] on span "5:35 PM AEST" at bounding box center [1021, 326] width 78 height 16
drag, startPoint x: 979, startPoint y: 683, endPoint x: 1008, endPoint y: 687, distance: 29.3
click at [1008, 687] on div "[DATE] 6:36 PM AEST" at bounding box center [1000, 680] width 136 height 22
drag, startPoint x: 985, startPoint y: 422, endPoint x: 1007, endPoint y: 422, distance: 22.0
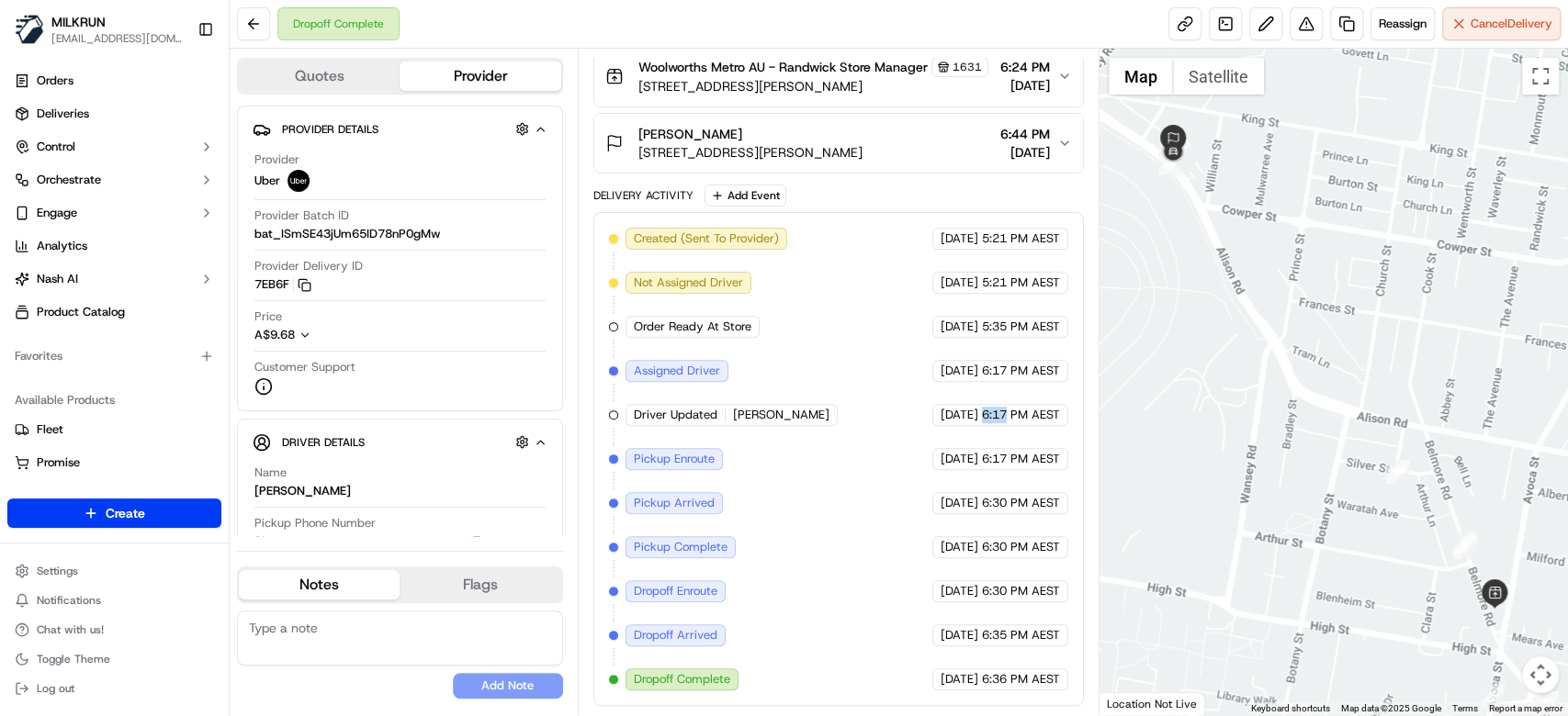
click at [1007, 422] on span "6:17 PM AEST" at bounding box center [1021, 414] width 78 height 16
click at [1019, 690] on div "[DATE] 6:36 PM AEST" at bounding box center [1000, 680] width 136 height 22
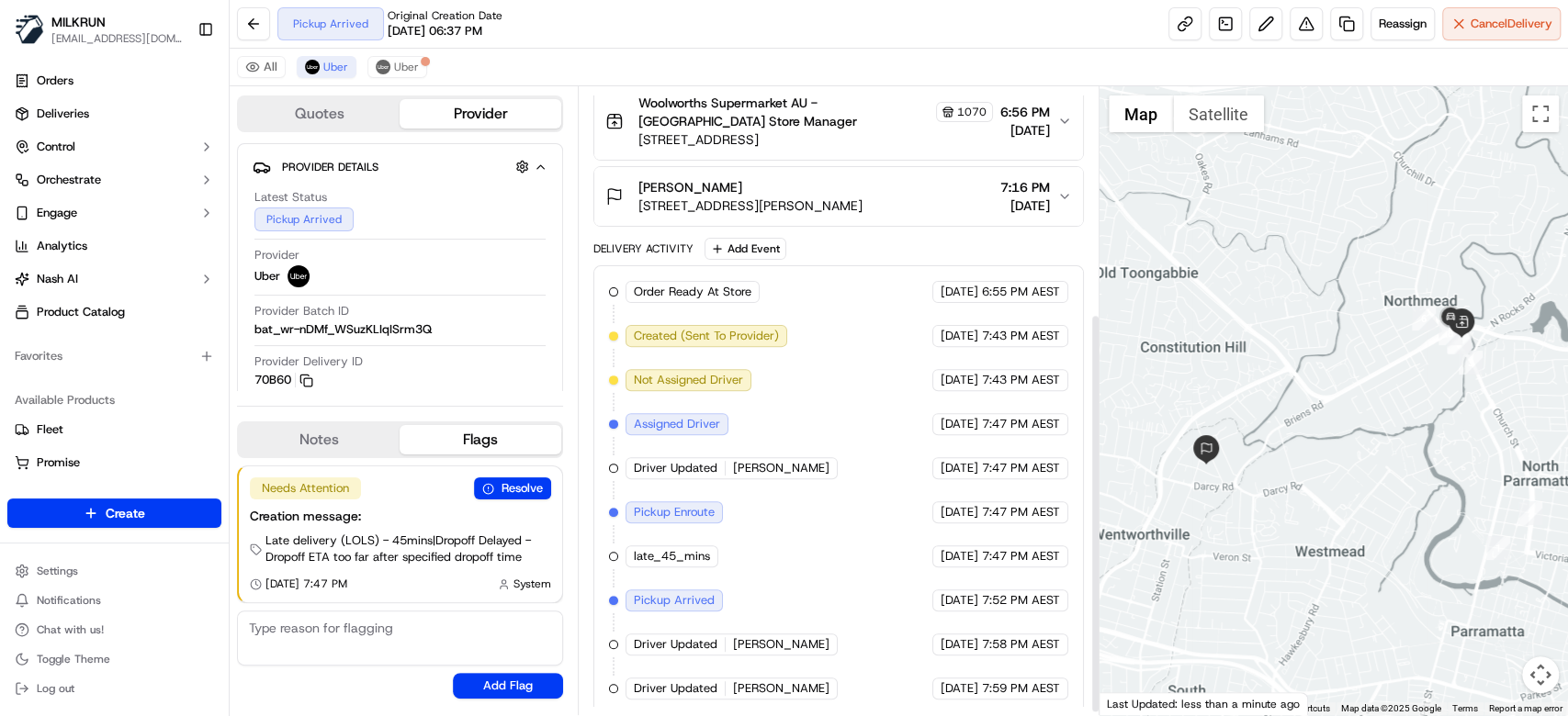
scroll to position [358, 0]
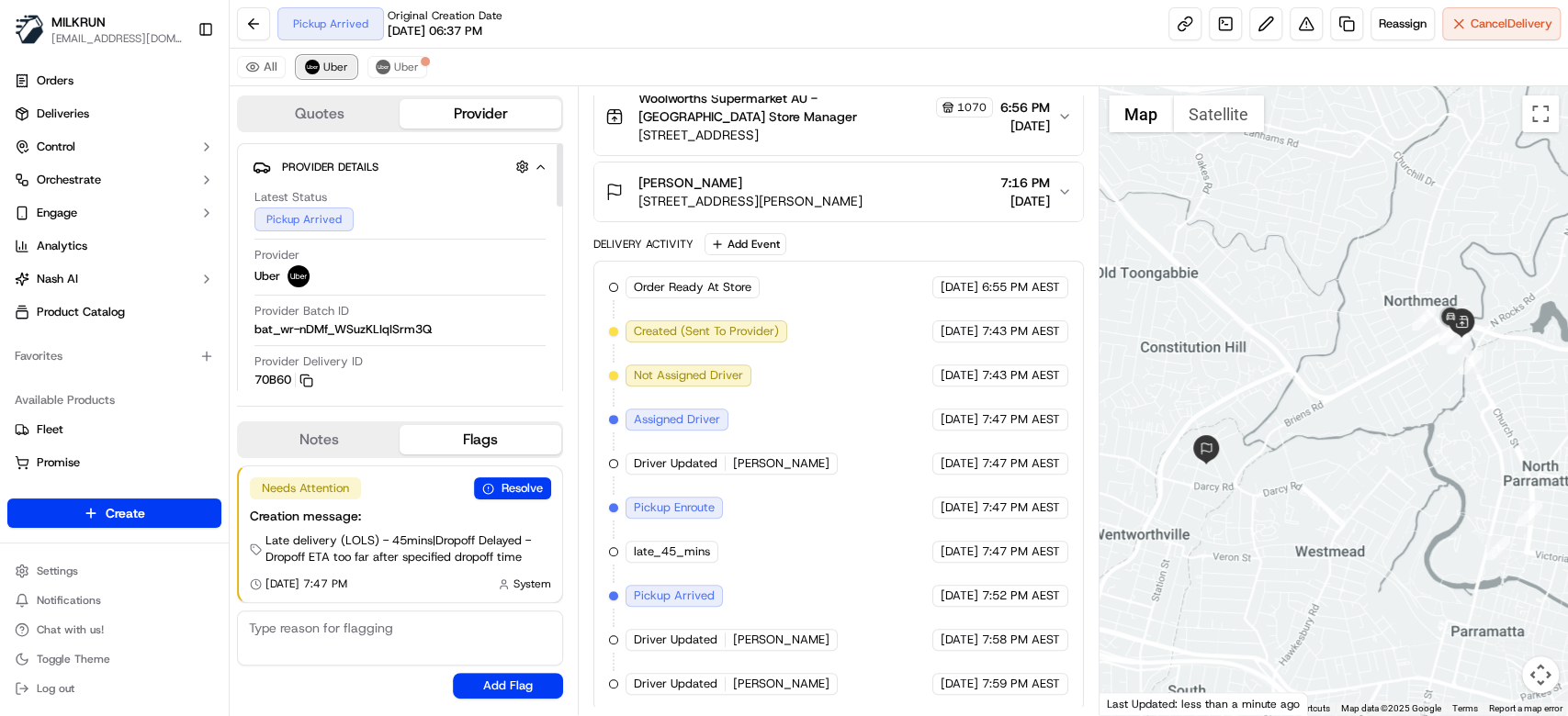
click at [348, 76] on button "Uber" at bounding box center [326, 67] width 59 height 22
click at [1066, 45] on div "Pickup Arrived Original Creation Date 09/22/2025 06:37 PM Reassign Cancel Deliv…" at bounding box center [899, 24] width 1338 height 49
click at [408, 70] on span "Uber" at bounding box center [407, 66] width 25 height 14
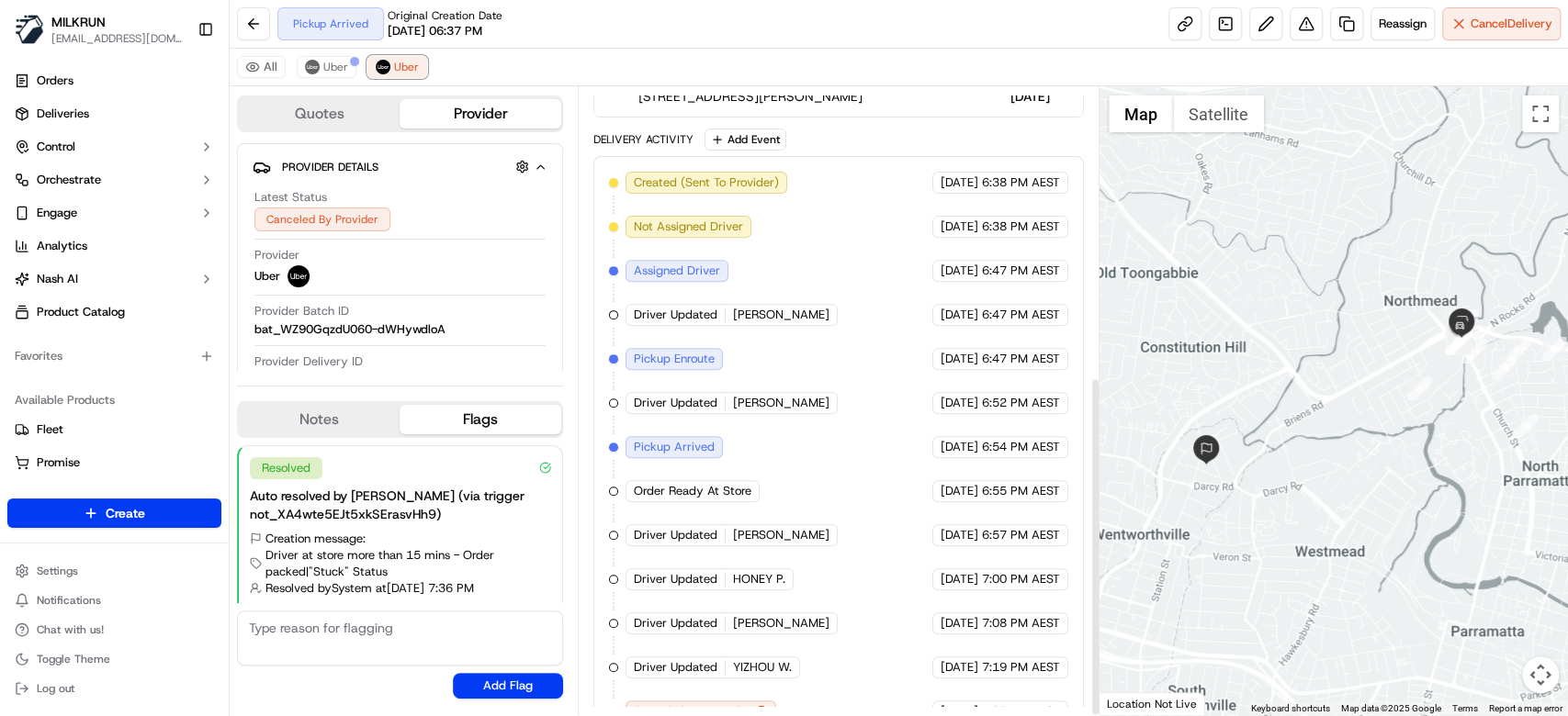
scroll to position [534, 0]
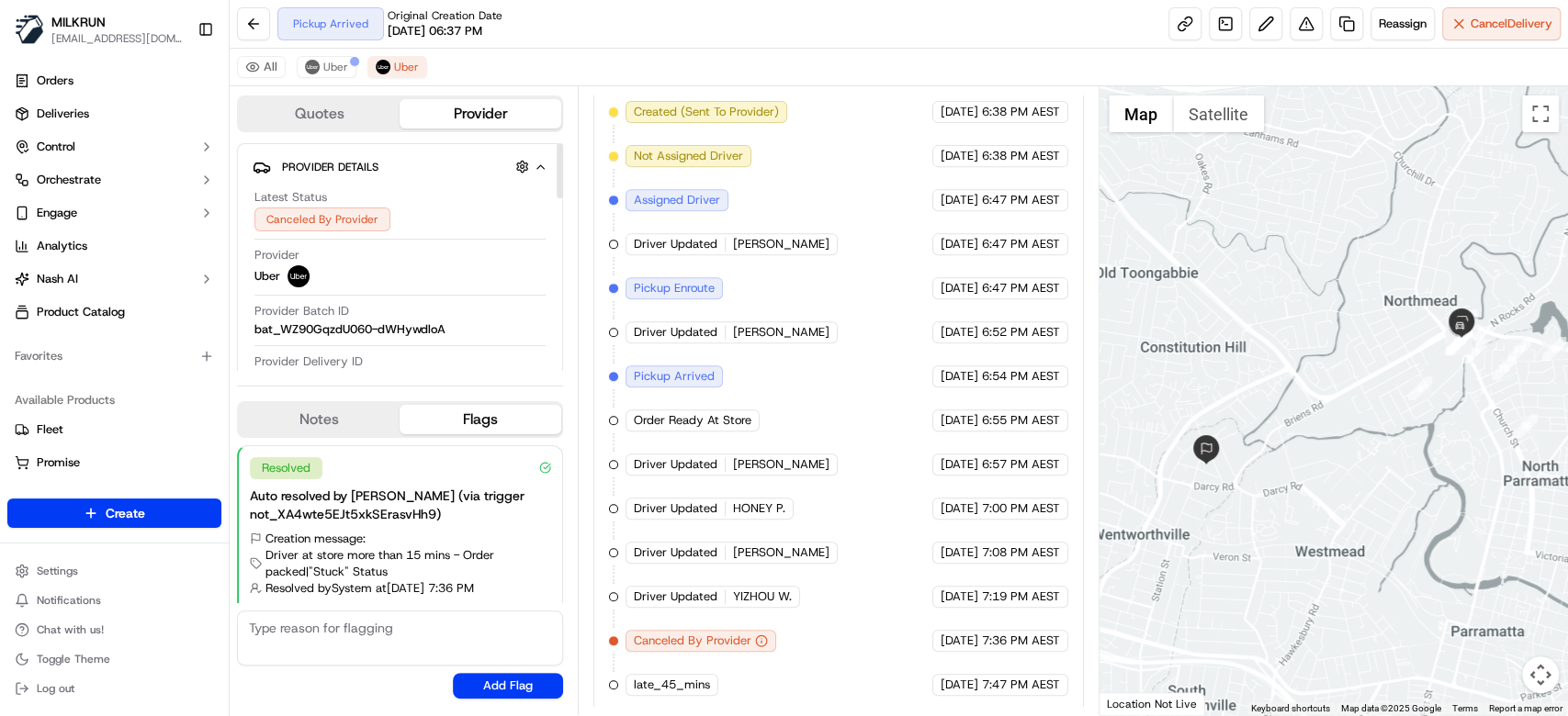
click at [329, 54] on div "All Uber Uber" at bounding box center [899, 67] width 1338 height 37
click at [329, 57] on button "Uber" at bounding box center [326, 67] width 59 height 22
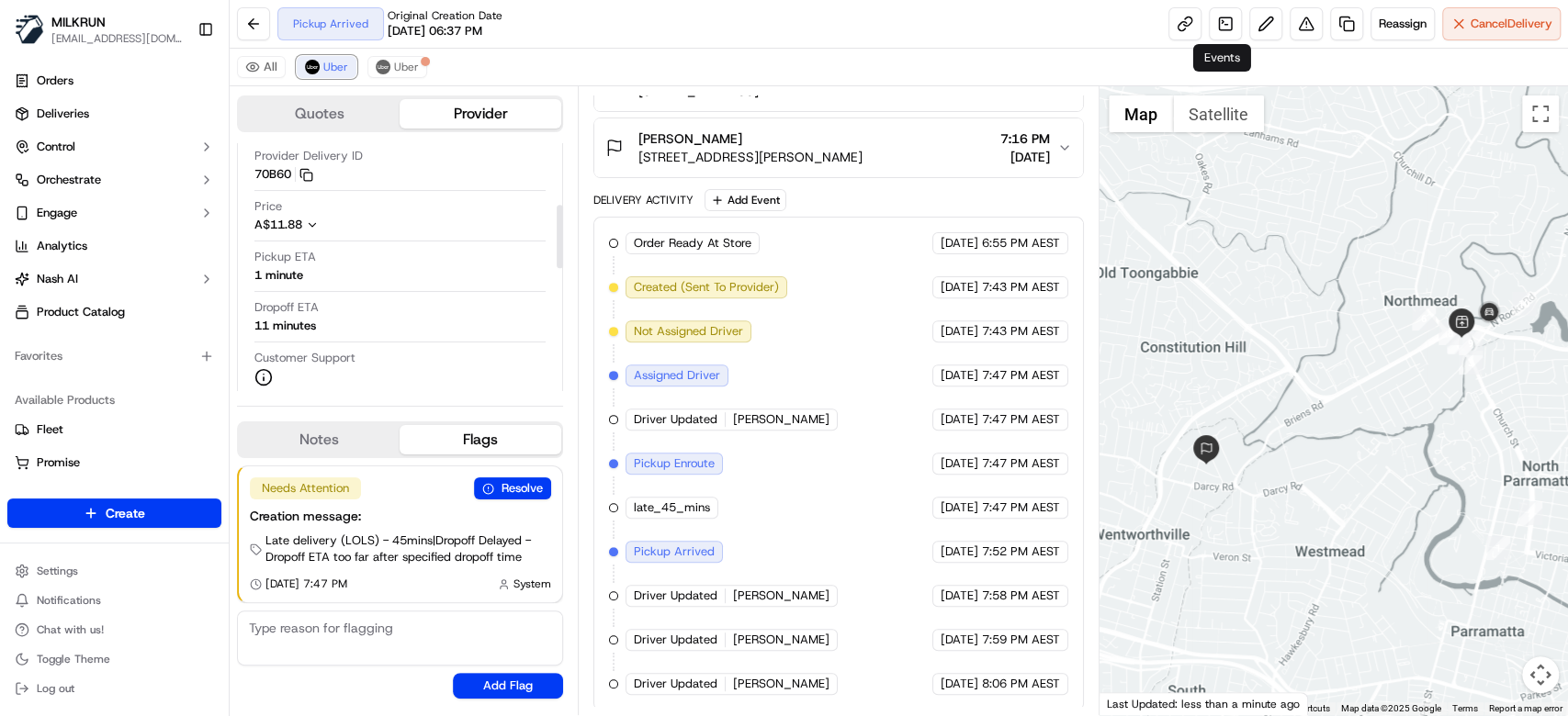
scroll to position [242, 0]
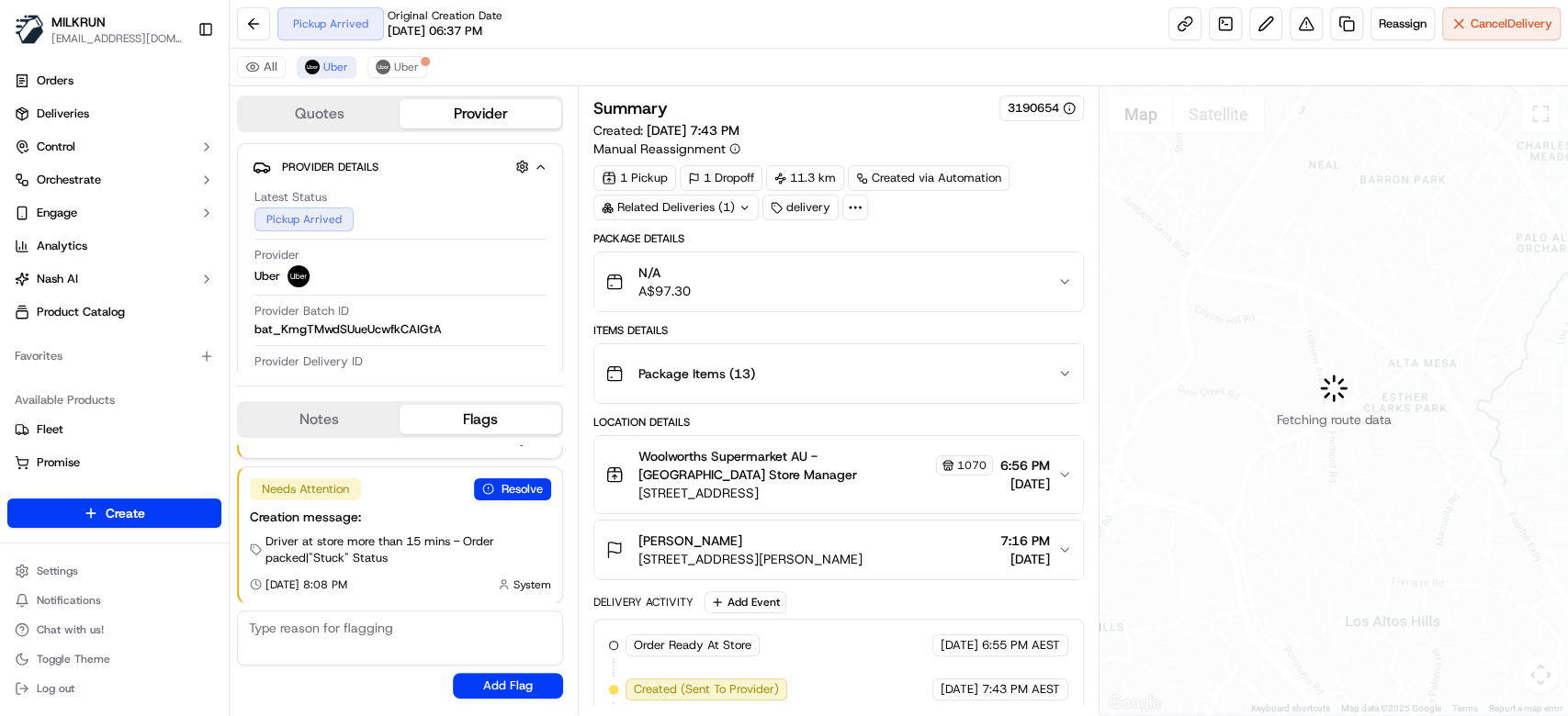
scroll to position [402, 0]
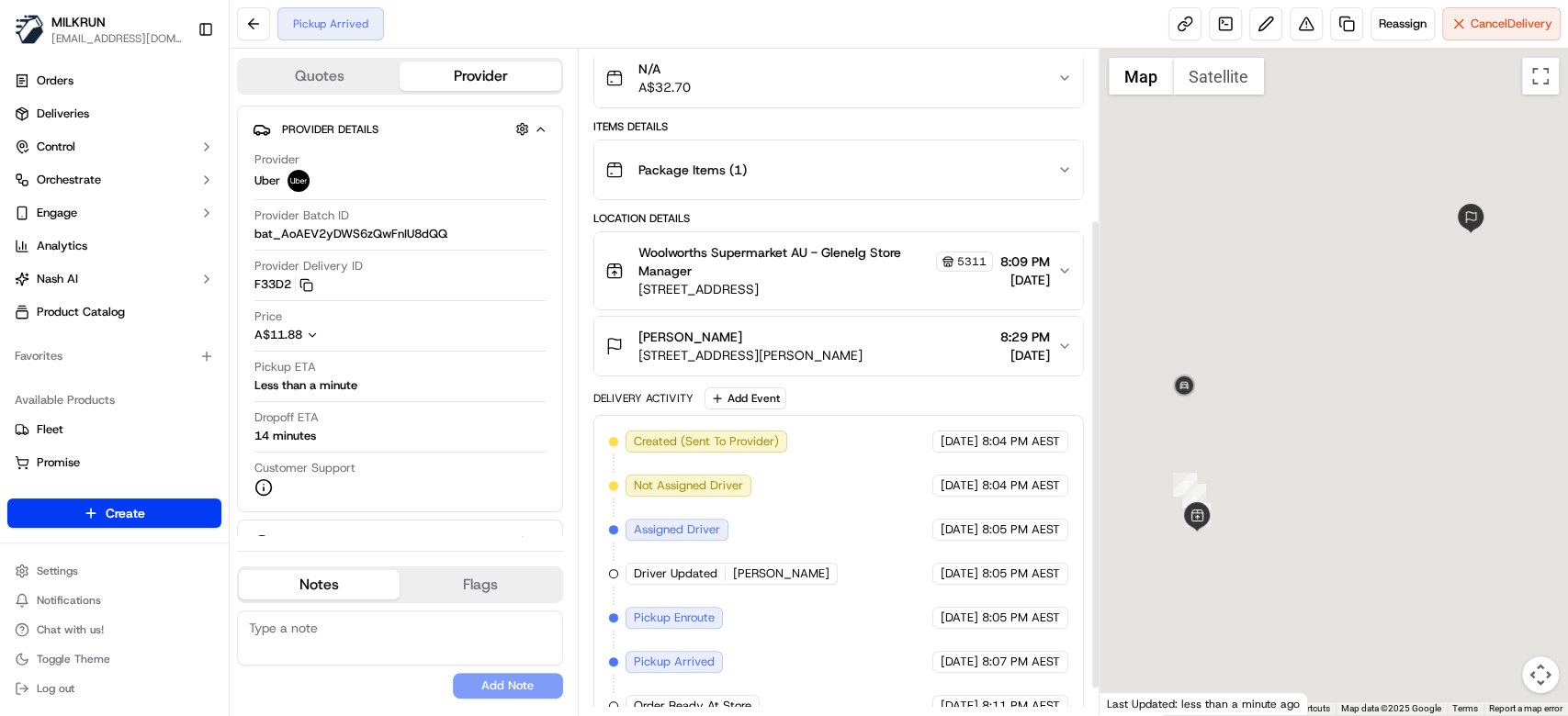
scroll to position [277, 0]
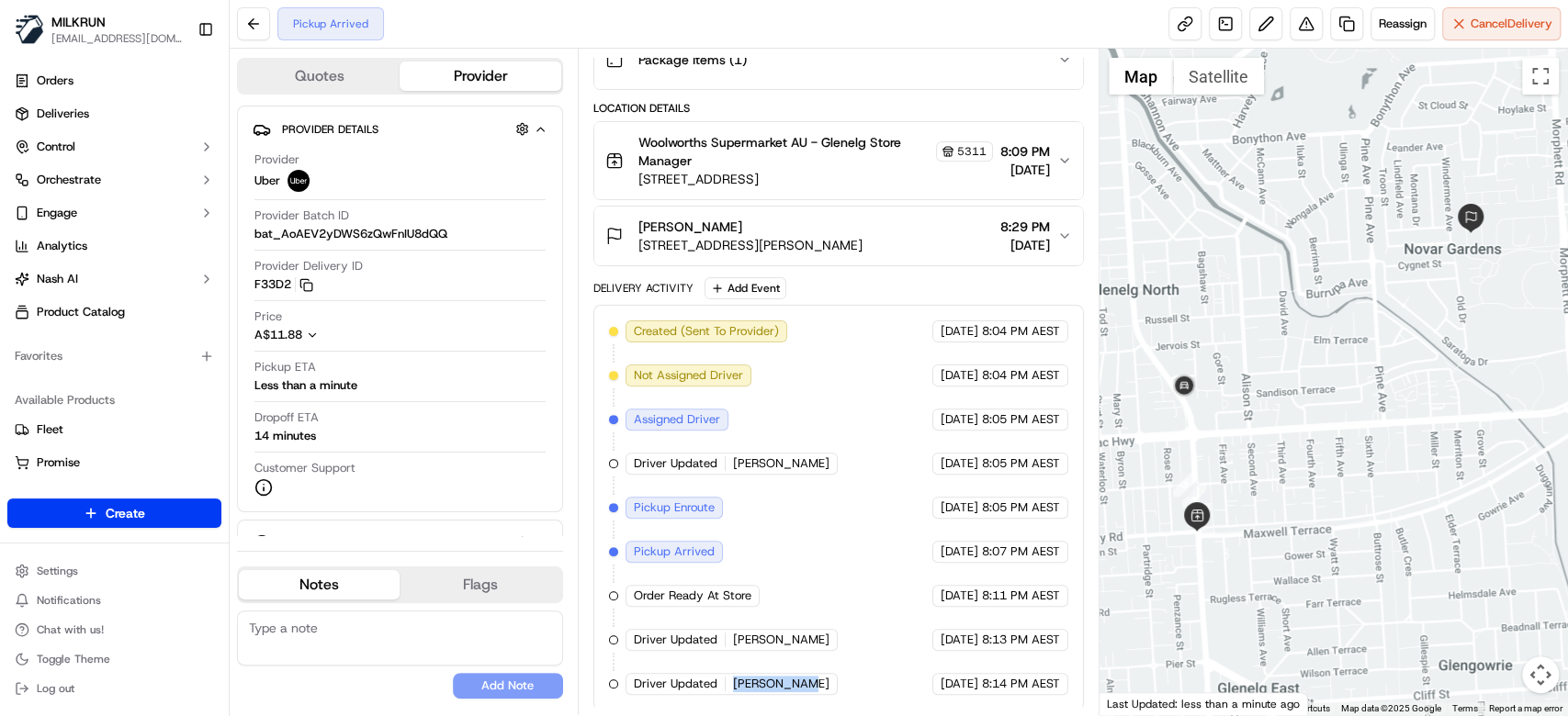
drag, startPoint x: 727, startPoint y: 678, endPoint x: 833, endPoint y: 681, distance: 106.0
click at [833, 681] on div "Created (Sent To Provider) Uber [DATE] 8:04 PM AEST Not Assigned Driver Uber [D…" at bounding box center [839, 507] width 459 height 374
click at [1394, 28] on span "Reassign" at bounding box center [1402, 23] width 48 height 16
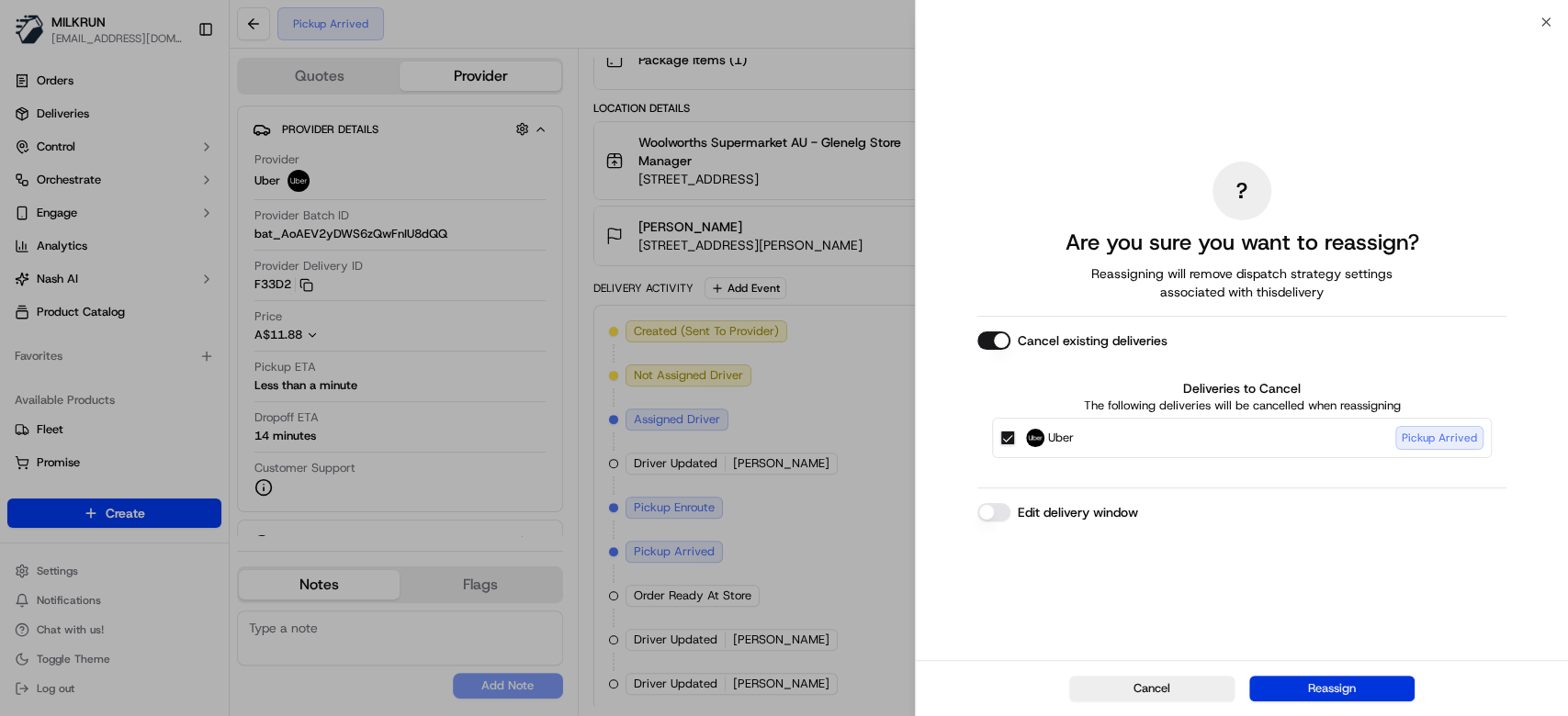
click at [1350, 683] on button "Reassign" at bounding box center [1332, 688] width 166 height 26
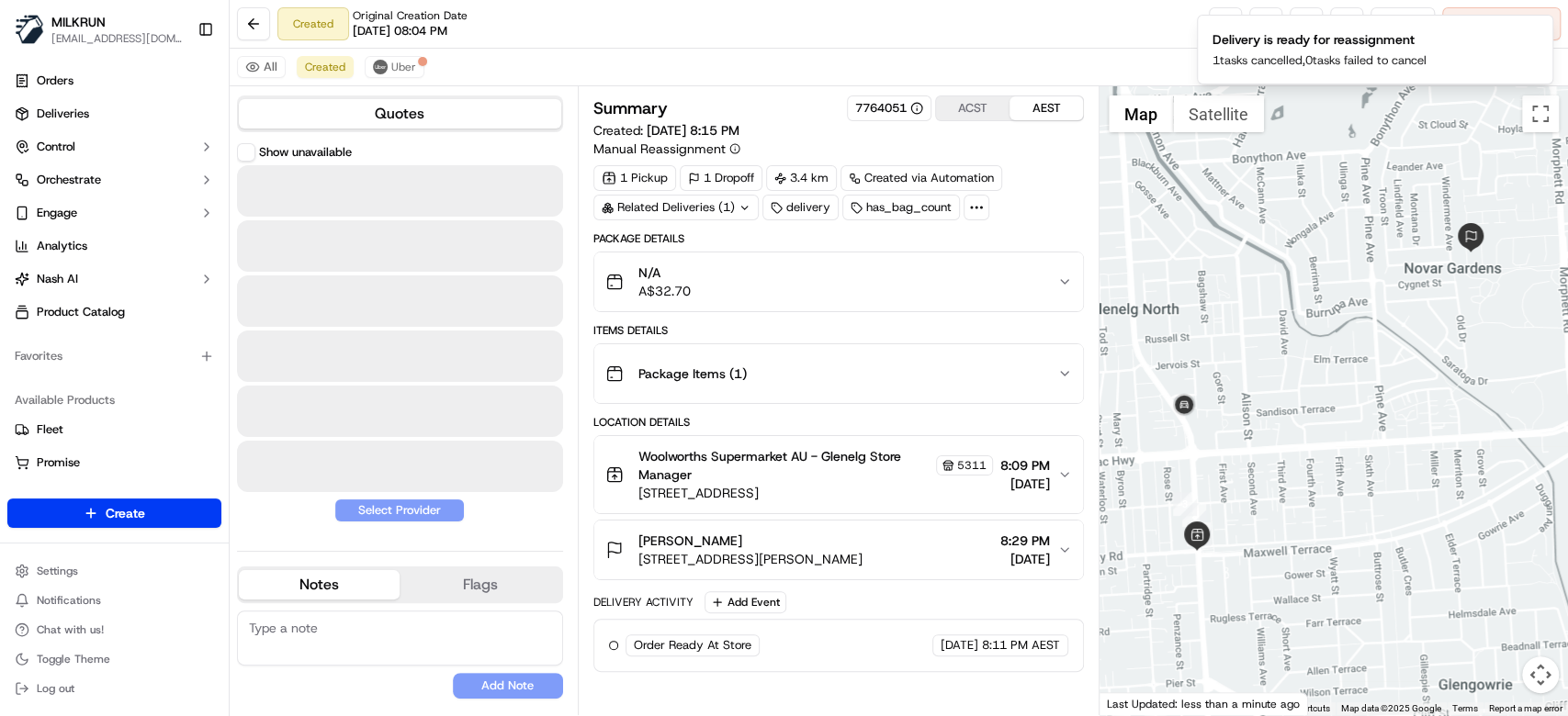
scroll to position [0, 0]
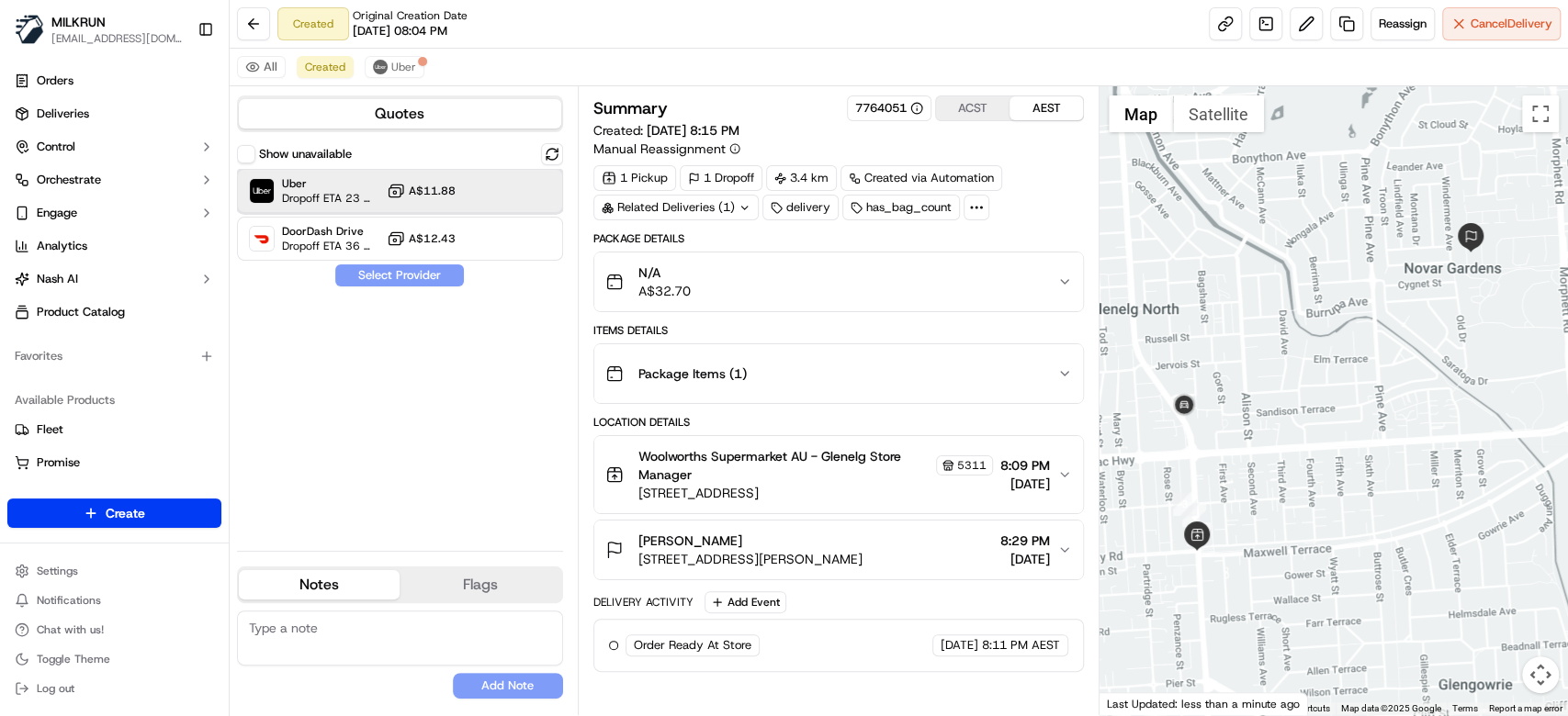
drag, startPoint x: 331, startPoint y: 183, endPoint x: 327, endPoint y: 206, distance: 23.3
click at [331, 182] on span "Uber" at bounding box center [331, 183] width 98 height 14
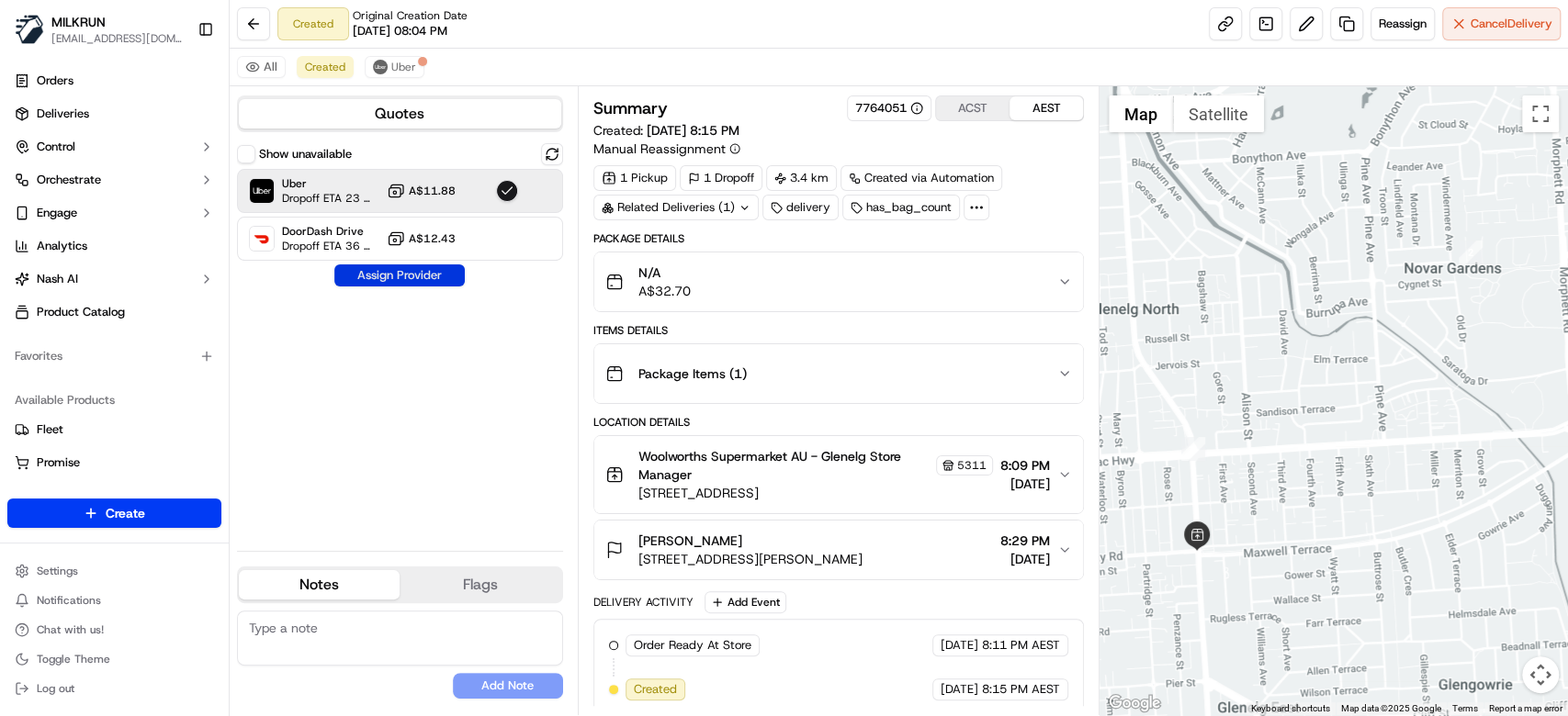
click at [428, 276] on button "Assign Provider" at bounding box center [399, 275] width 130 height 22
